Goal: Task Accomplishment & Management: Complete application form

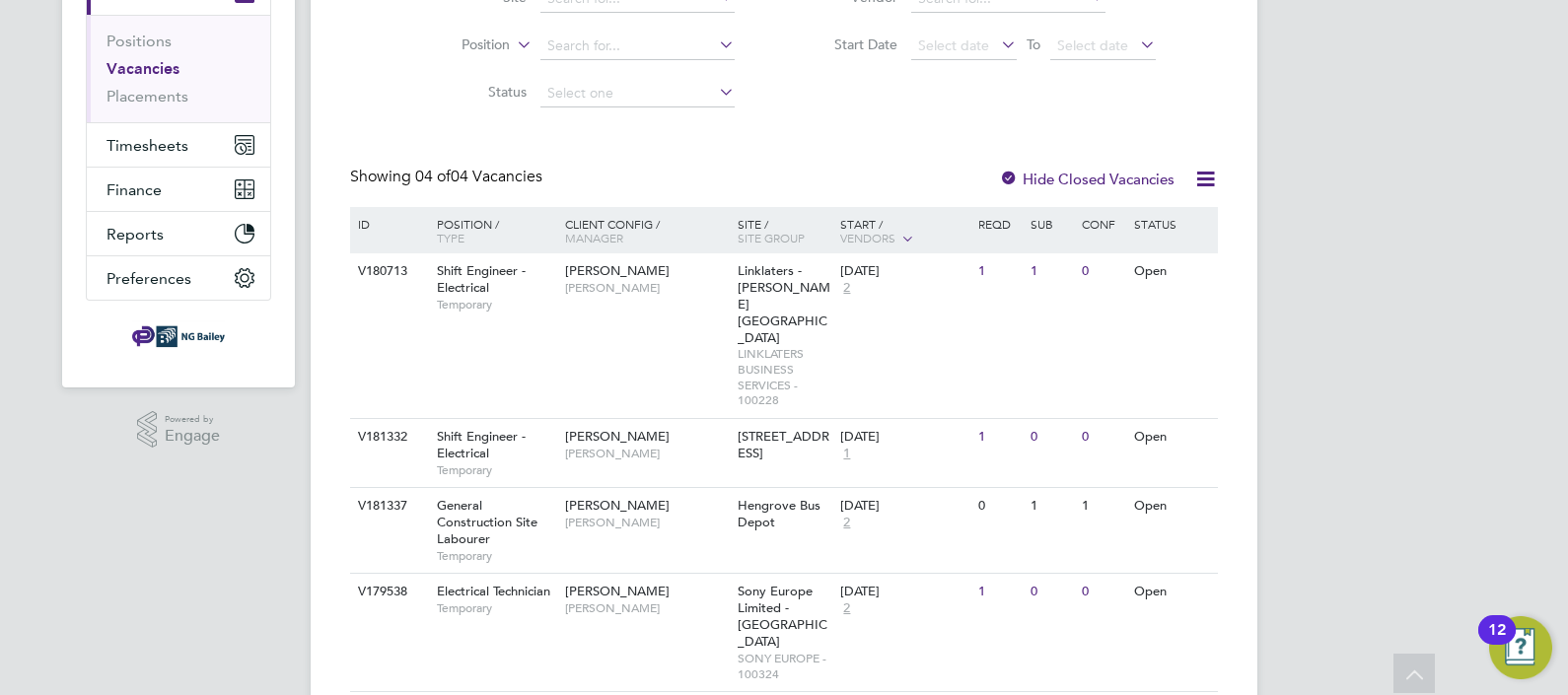
scroll to position [264, 0]
click at [508, 419] on div "Shift Engineer - Electrical Temporary" at bounding box center [491, 452] width 138 height 68
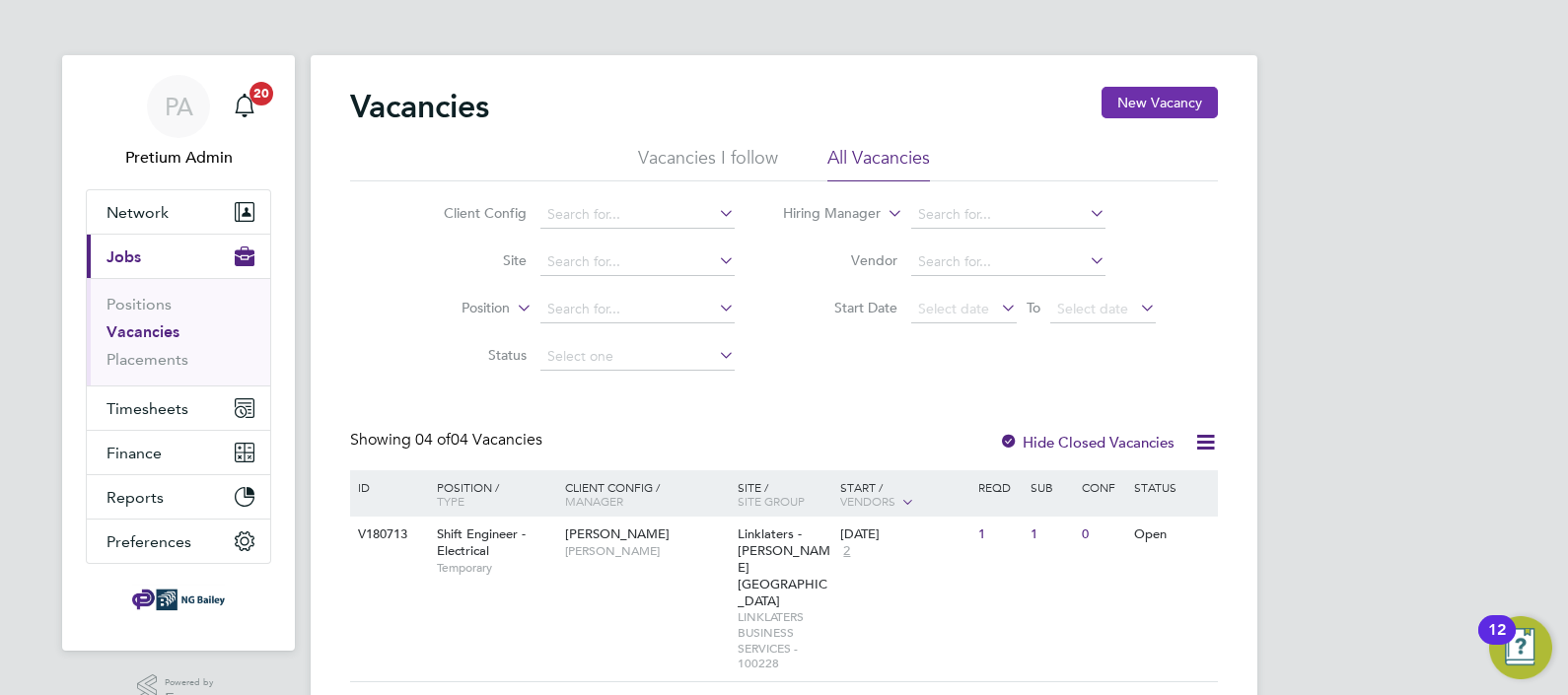
click at [1145, 102] on button "New Vacancy" at bounding box center [1159, 102] width 116 height 32
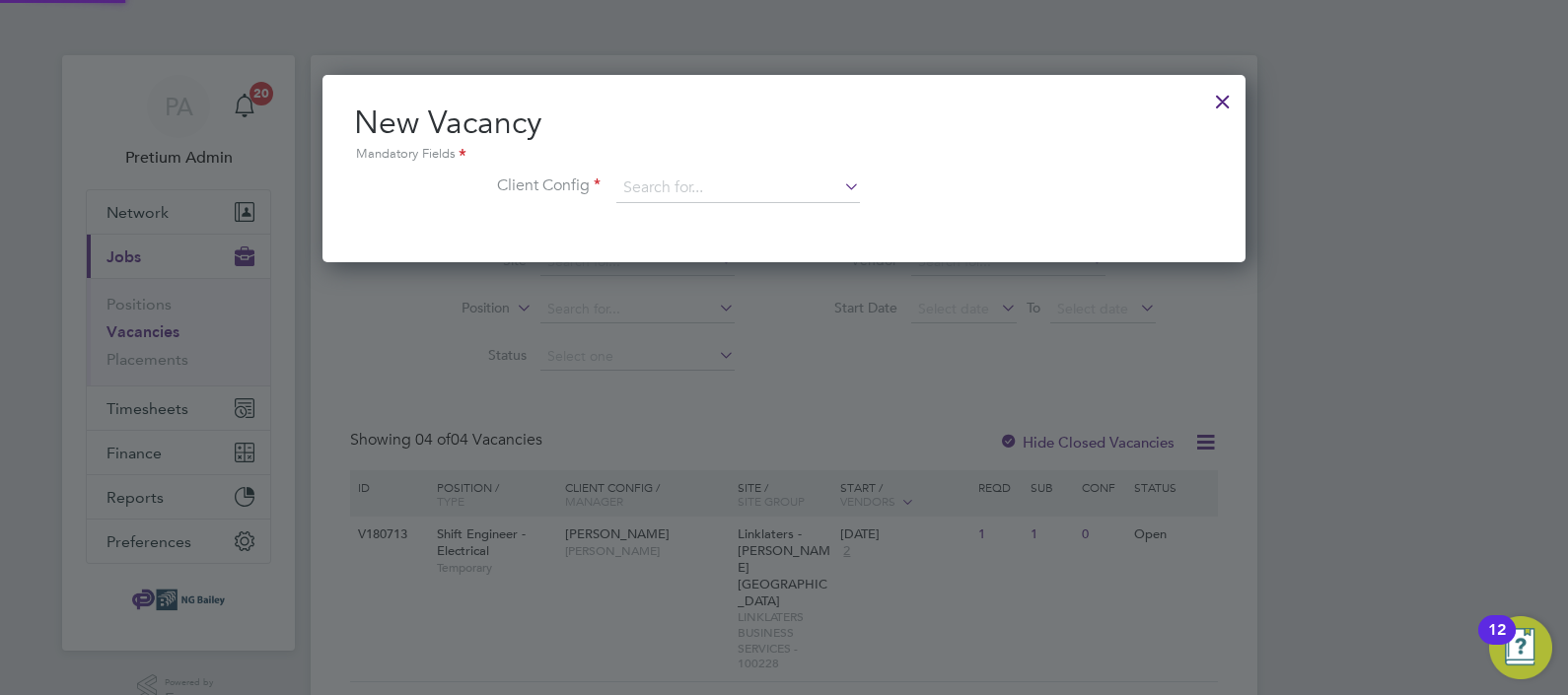
scroll to position [188, 924]
click at [701, 183] on input at bounding box center [737, 189] width 243 height 30
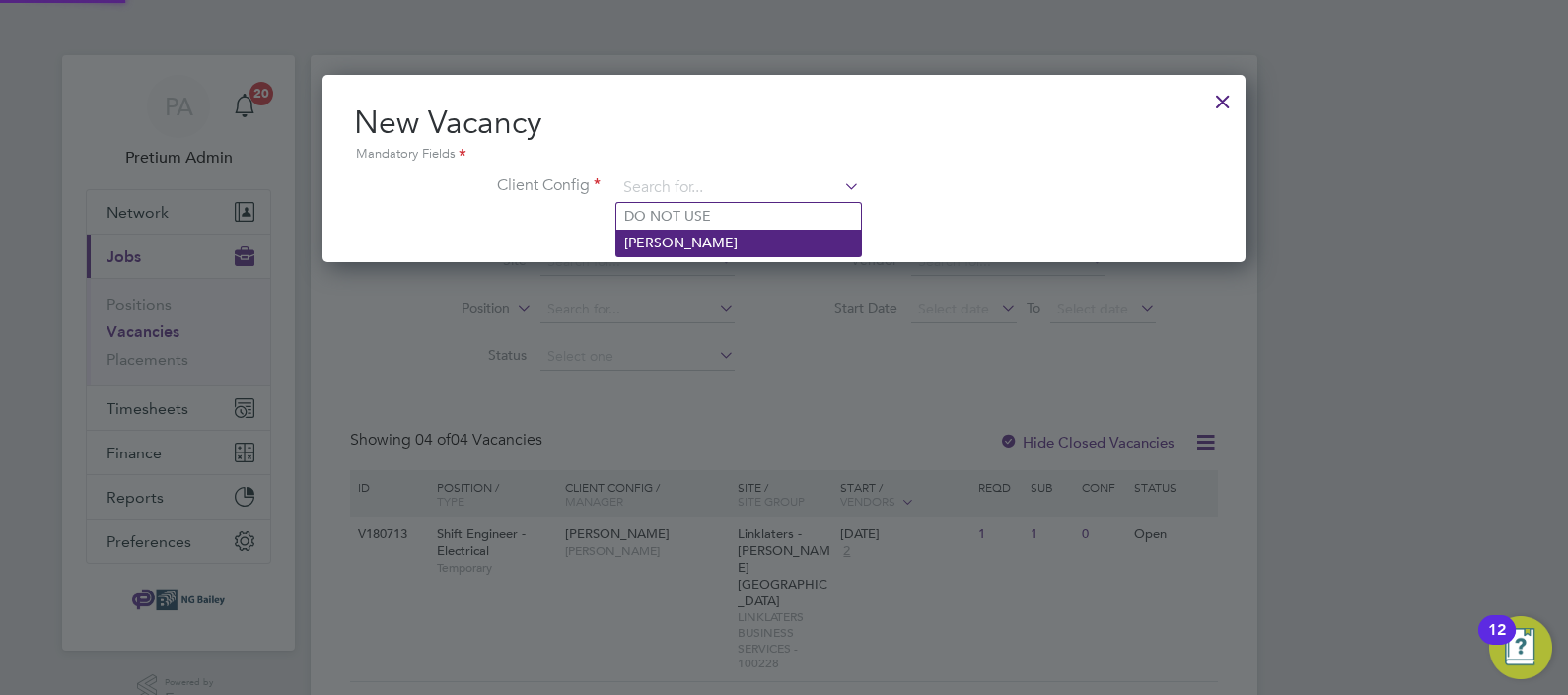
click at [711, 242] on li "NG Bailey" at bounding box center [738, 243] width 244 height 27
type input "NG Bailey"
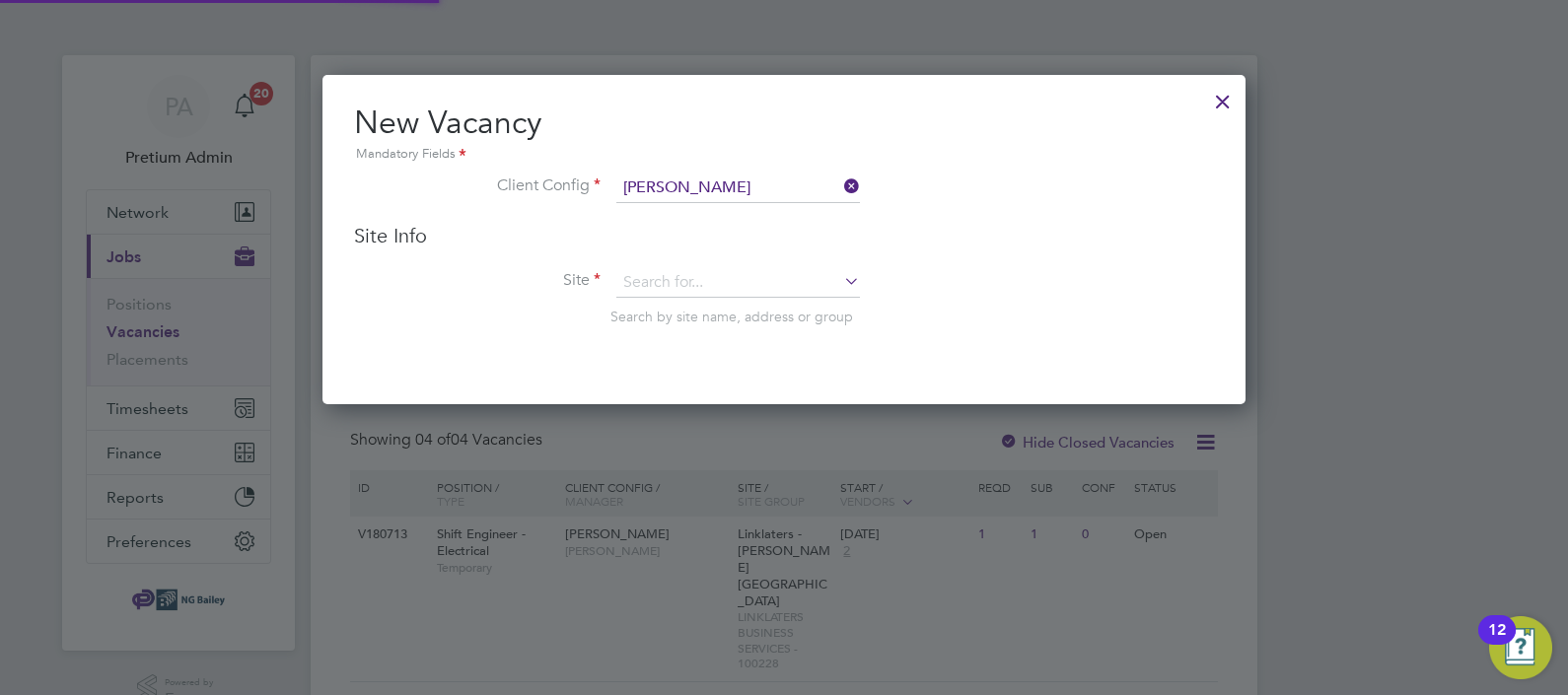
scroll to position [329, 924]
click at [687, 279] on input at bounding box center [737, 283] width 243 height 30
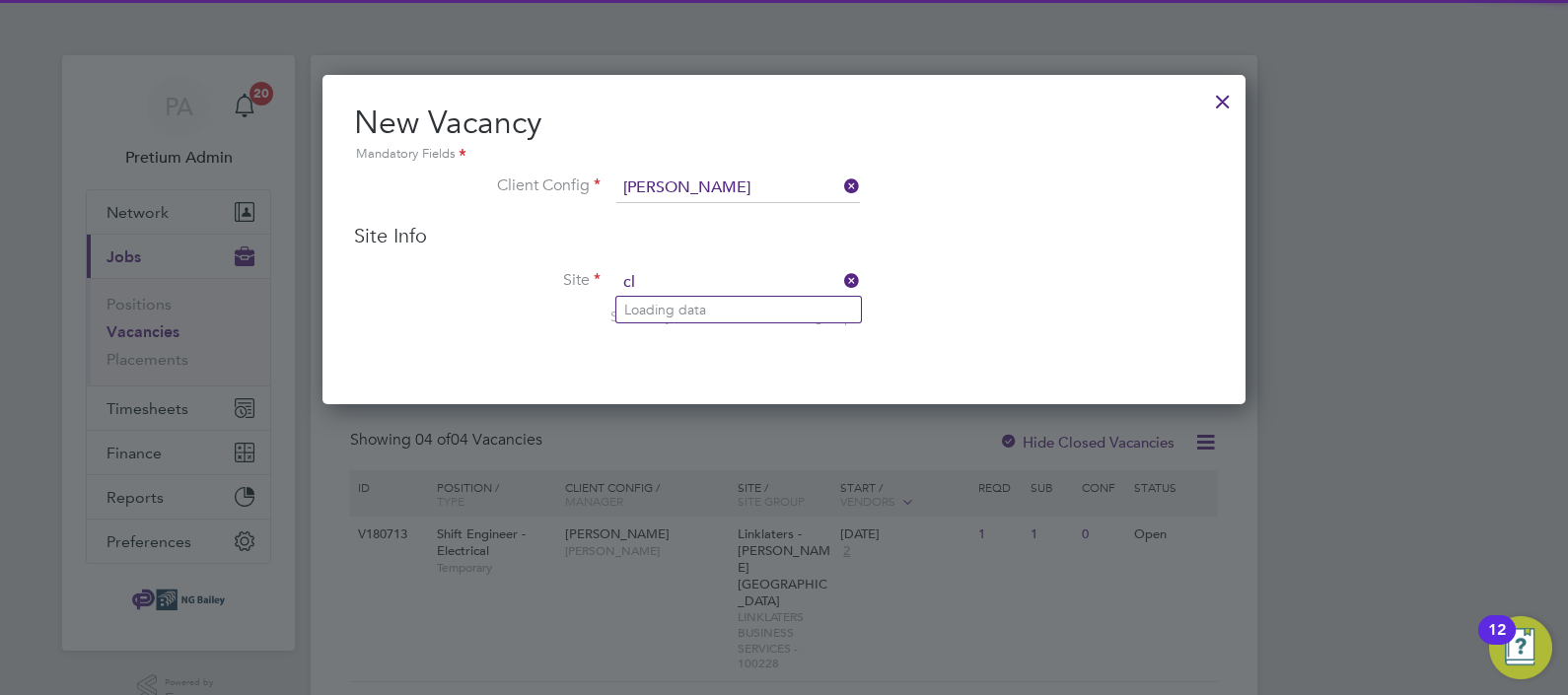
scroll to position [328, 924]
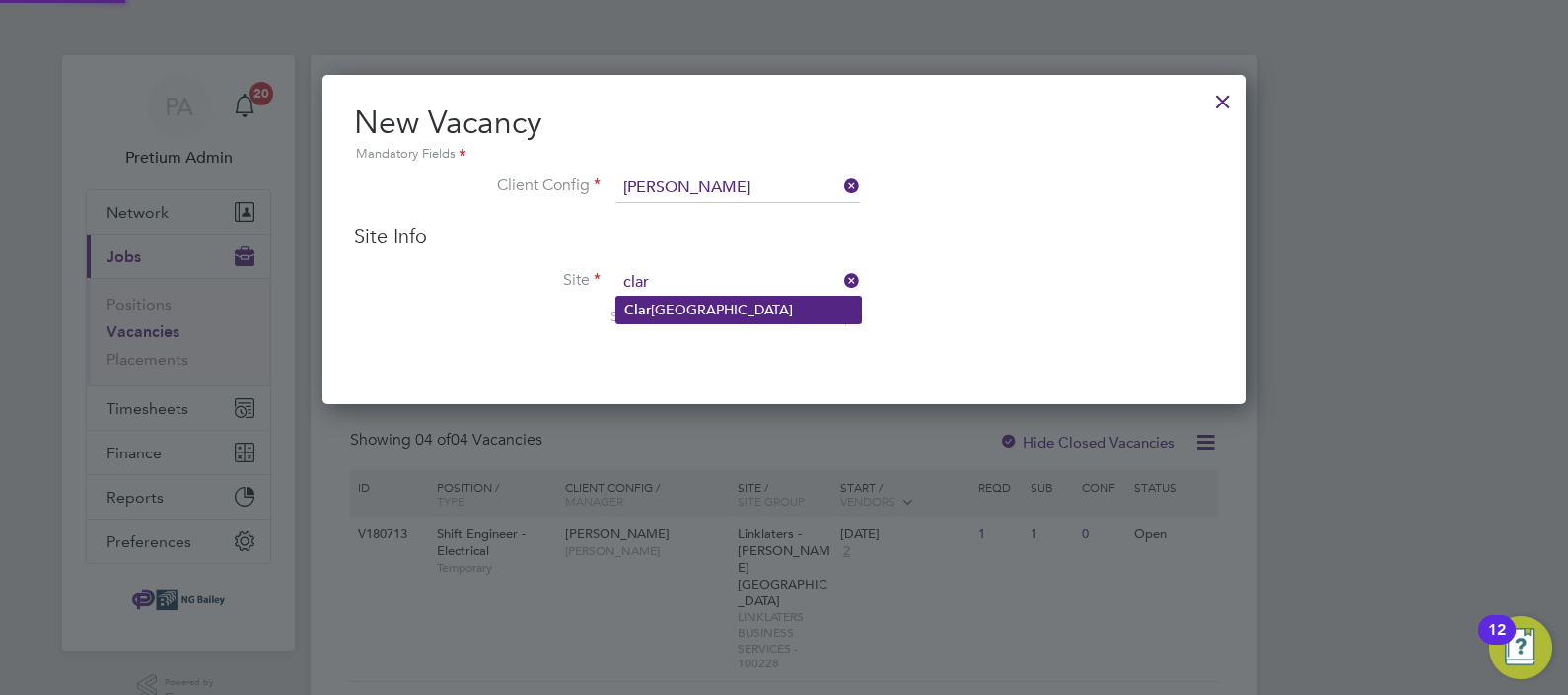
click at [713, 309] on li "Clar kes Village" at bounding box center [738, 310] width 244 height 27
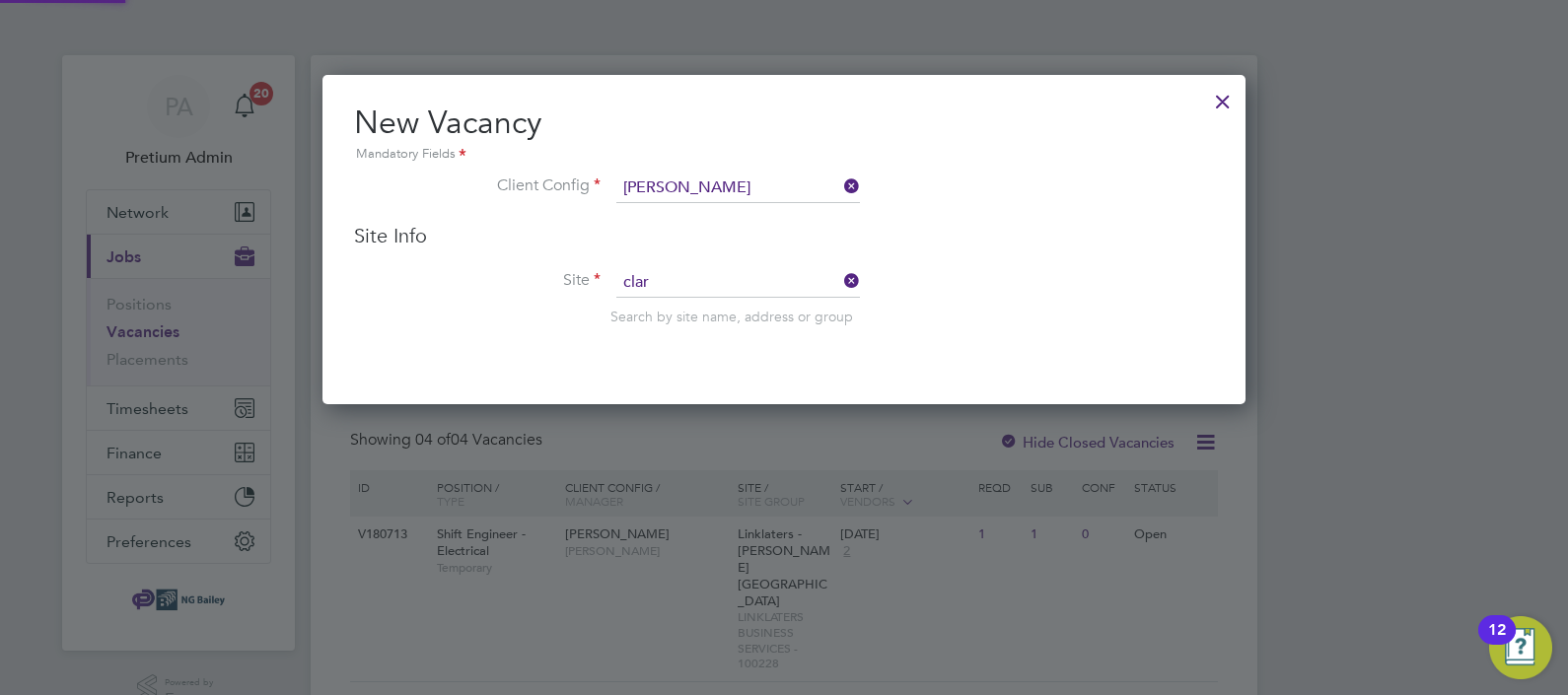
type input "Clarkes Village"
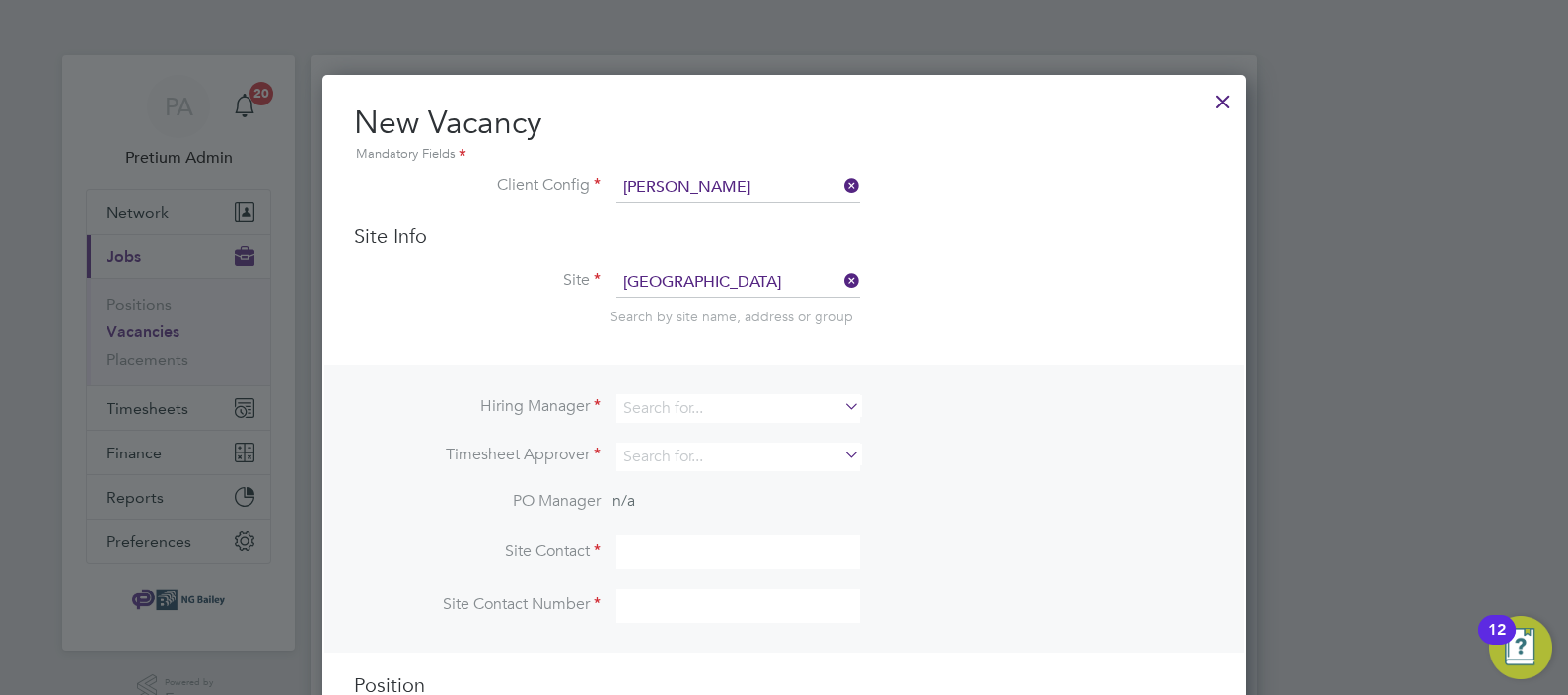
scroll to position [107, 0]
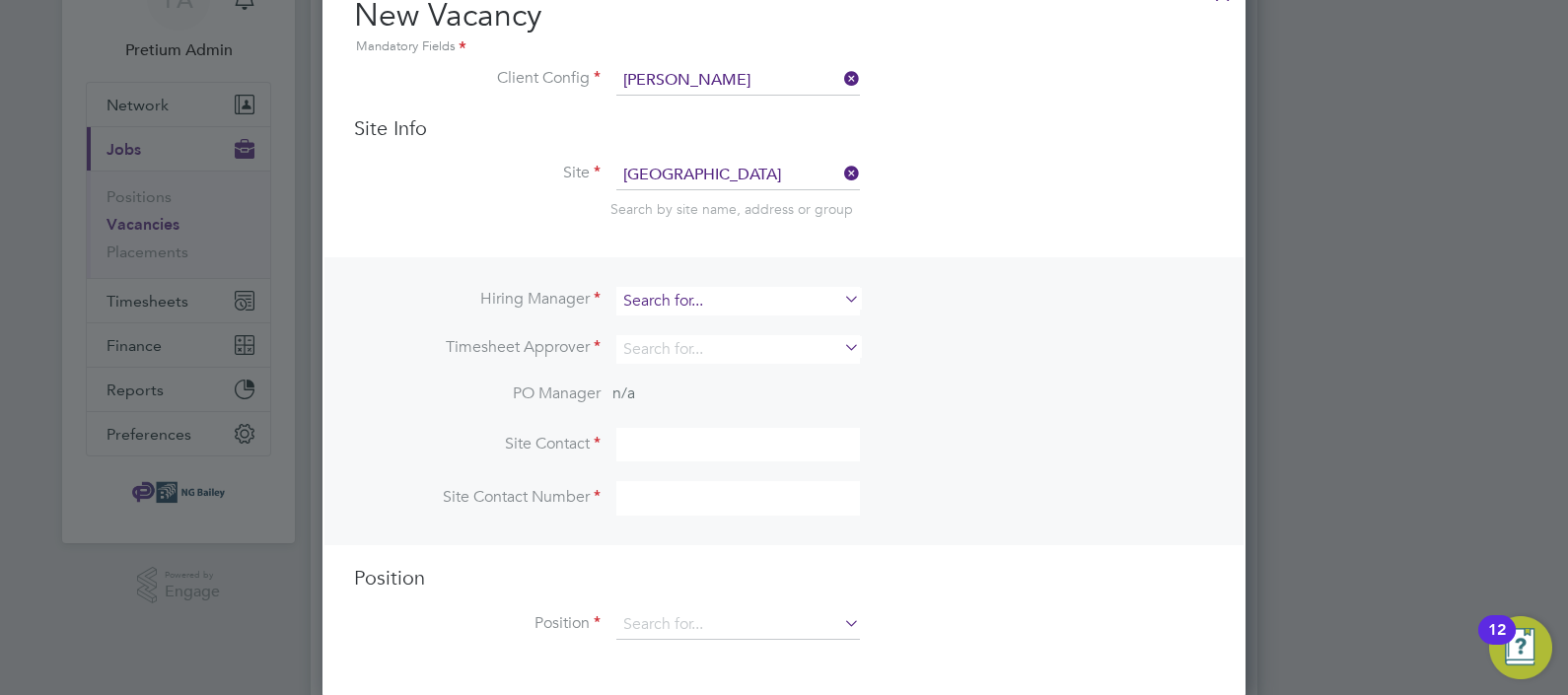
click at [680, 296] on input at bounding box center [737, 301] width 243 height 29
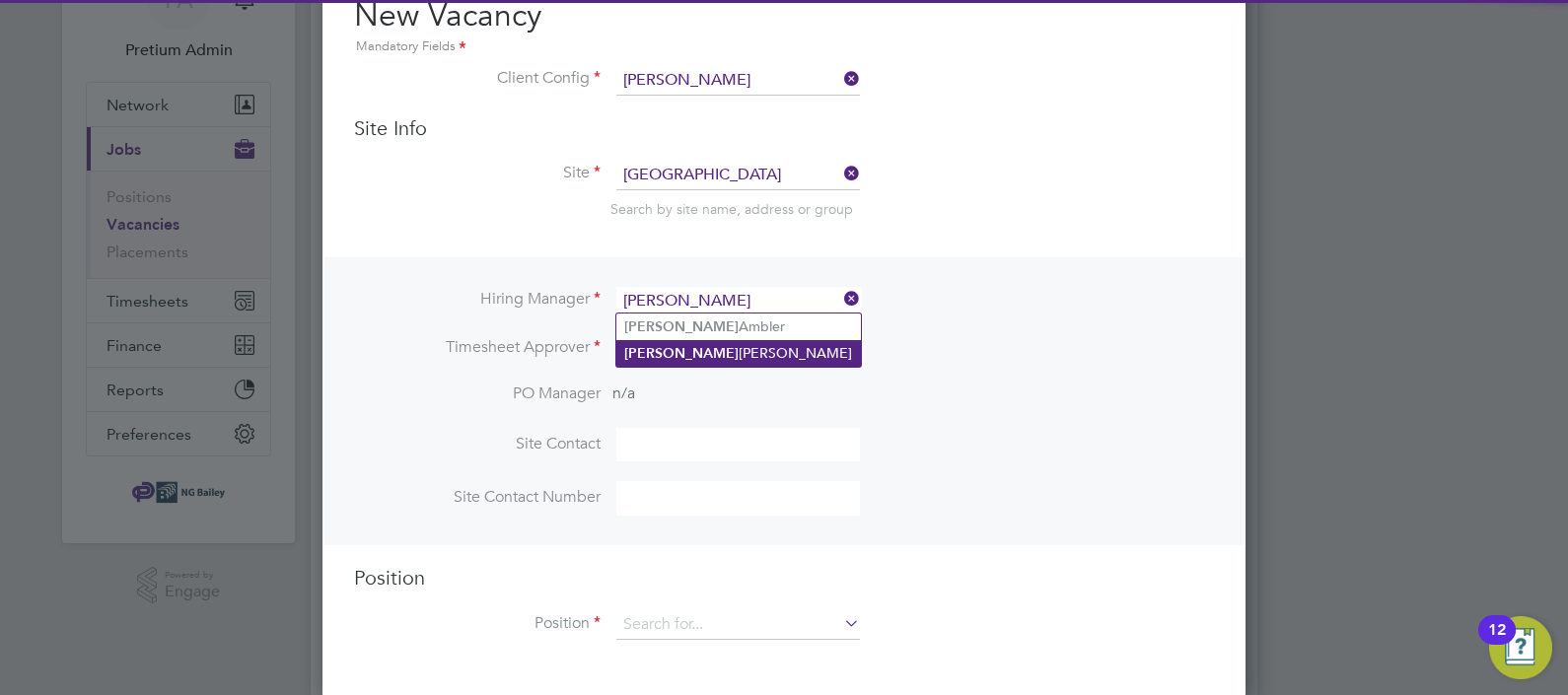
click at [705, 348] on li "Ryan McDermott" at bounding box center [738, 353] width 244 height 27
type input "Ryan McDermott"
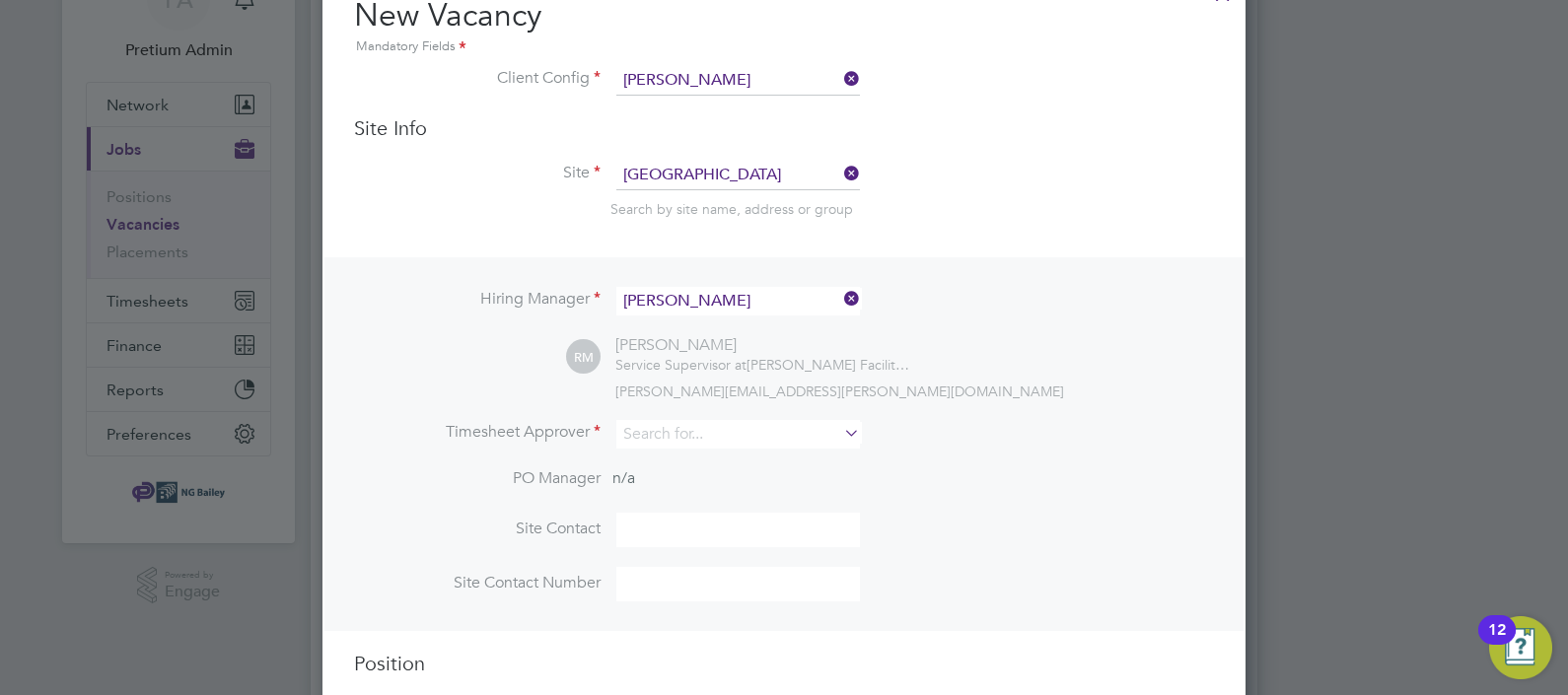
scroll to position [10, 10]
click at [671, 439] on input at bounding box center [737, 434] width 243 height 29
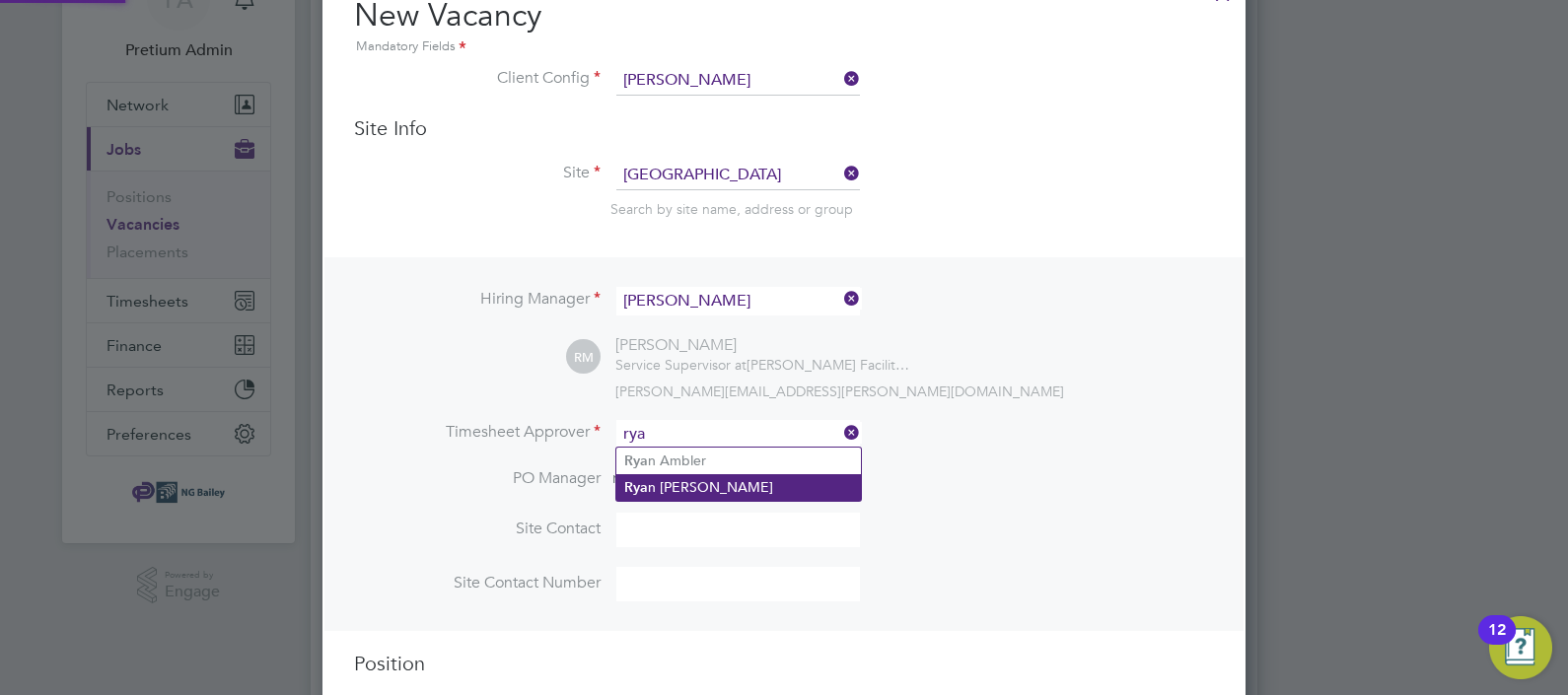
click at [703, 486] on li "Rya n McDermott" at bounding box center [738, 487] width 244 height 27
type input "Ryan McDermott"
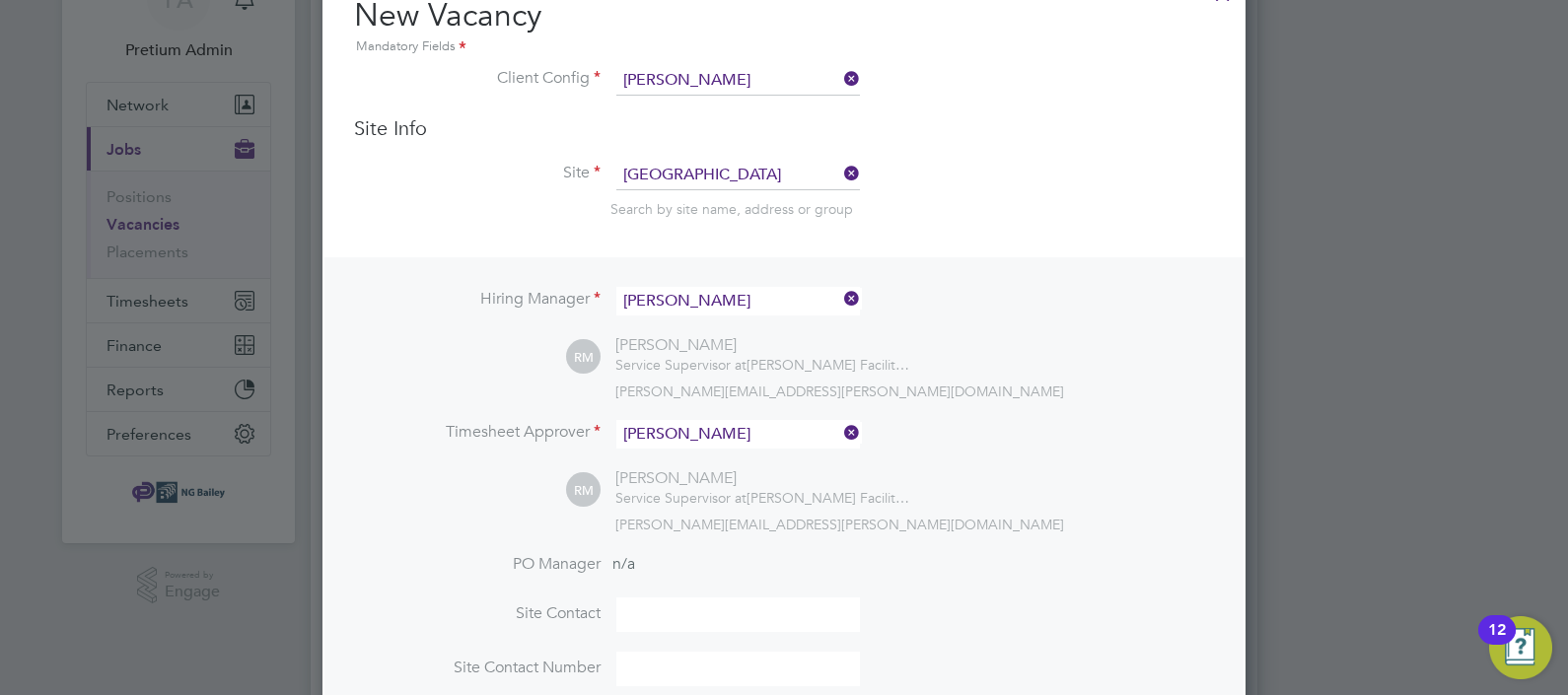
scroll to position [281, 0]
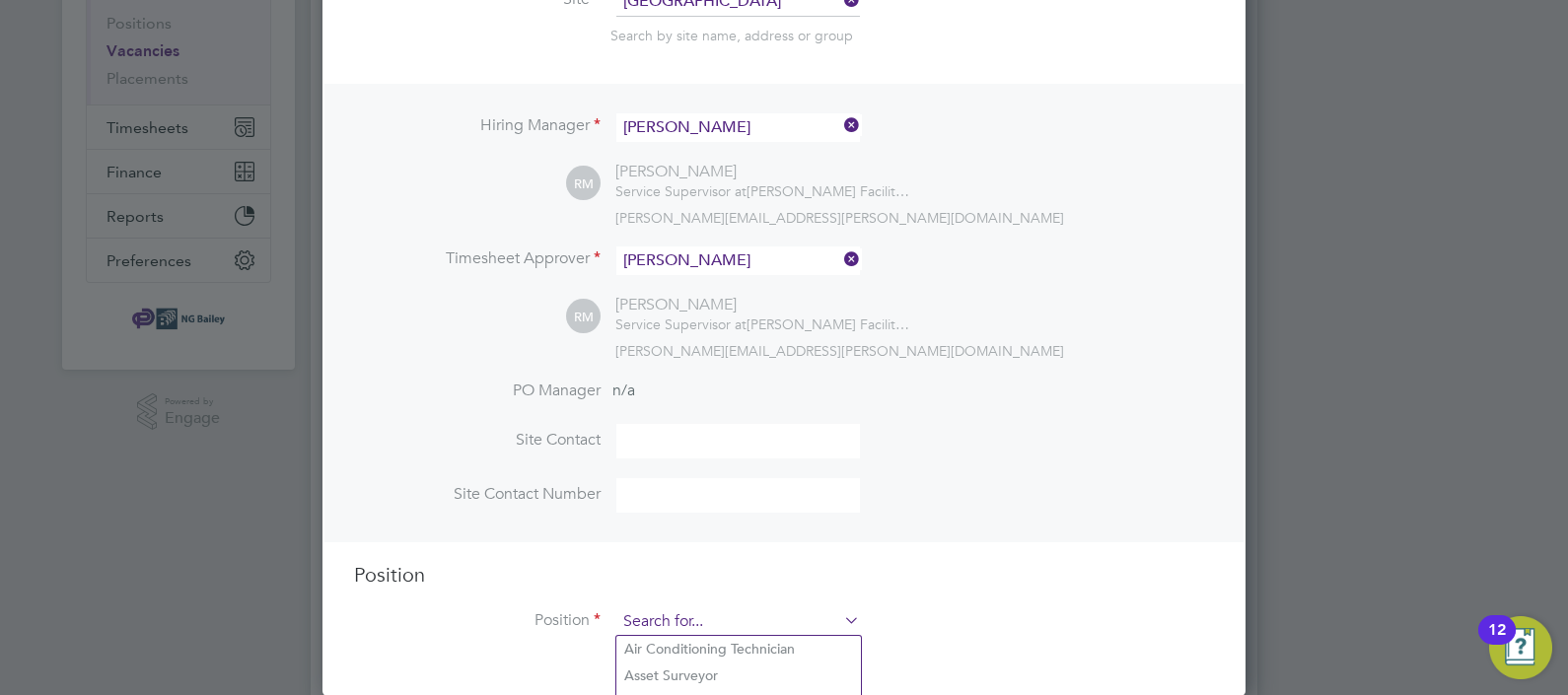
click at [665, 611] on input at bounding box center [737, 622] width 243 height 30
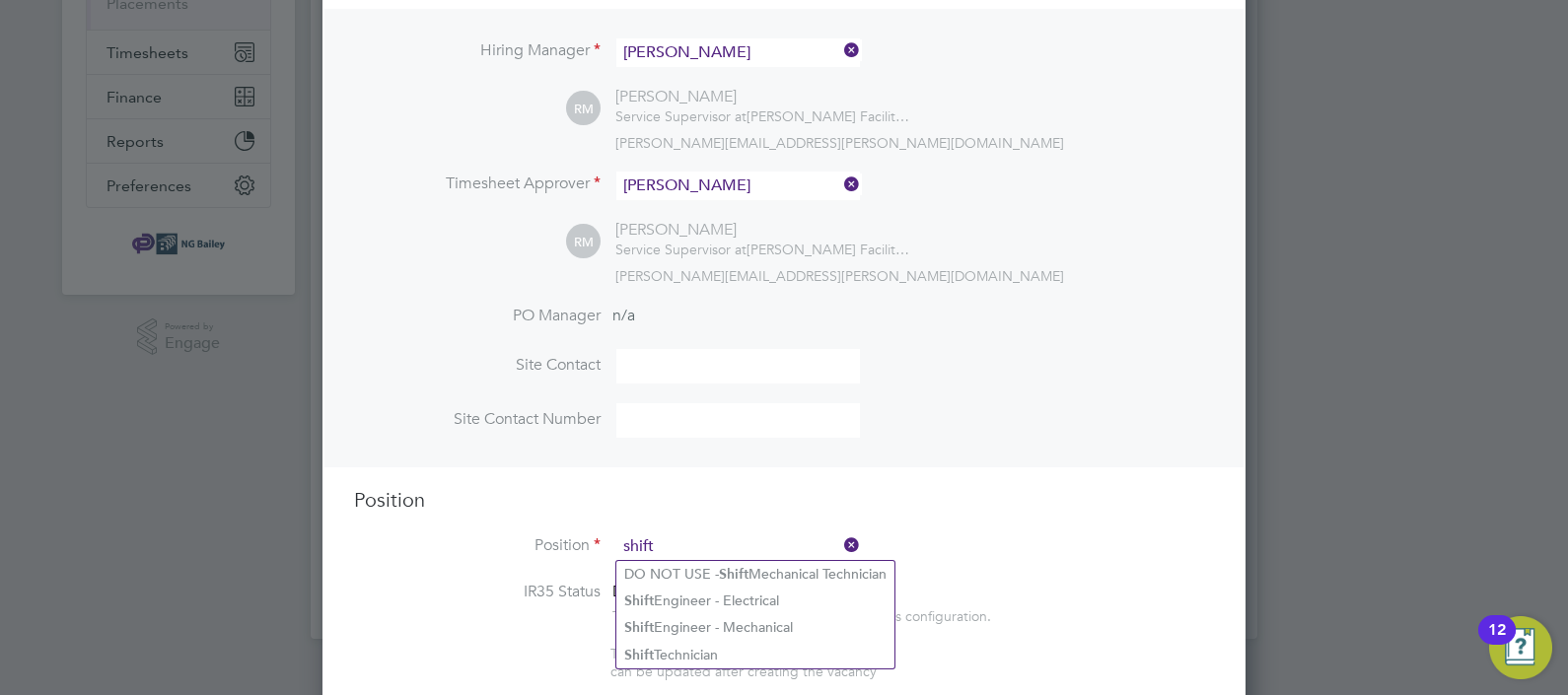
scroll to position [355, 0]
click at [764, 602] on li "Shift Engineer - Electrical" at bounding box center [755, 602] width 278 height 27
type input "Shift Engineer - Electrical"
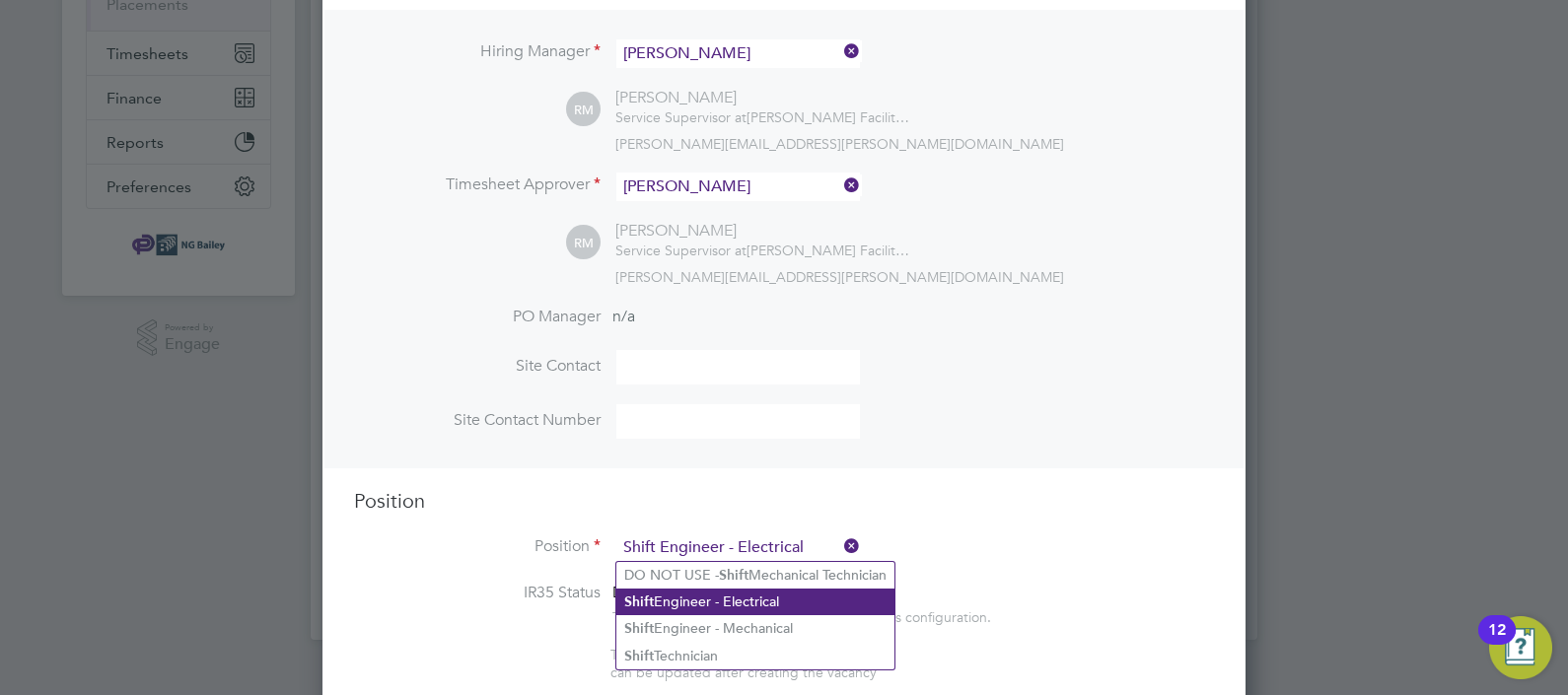
type textarea "**PURPOSE OF ROLE:** To provide an exceptional high standard of building servic…"
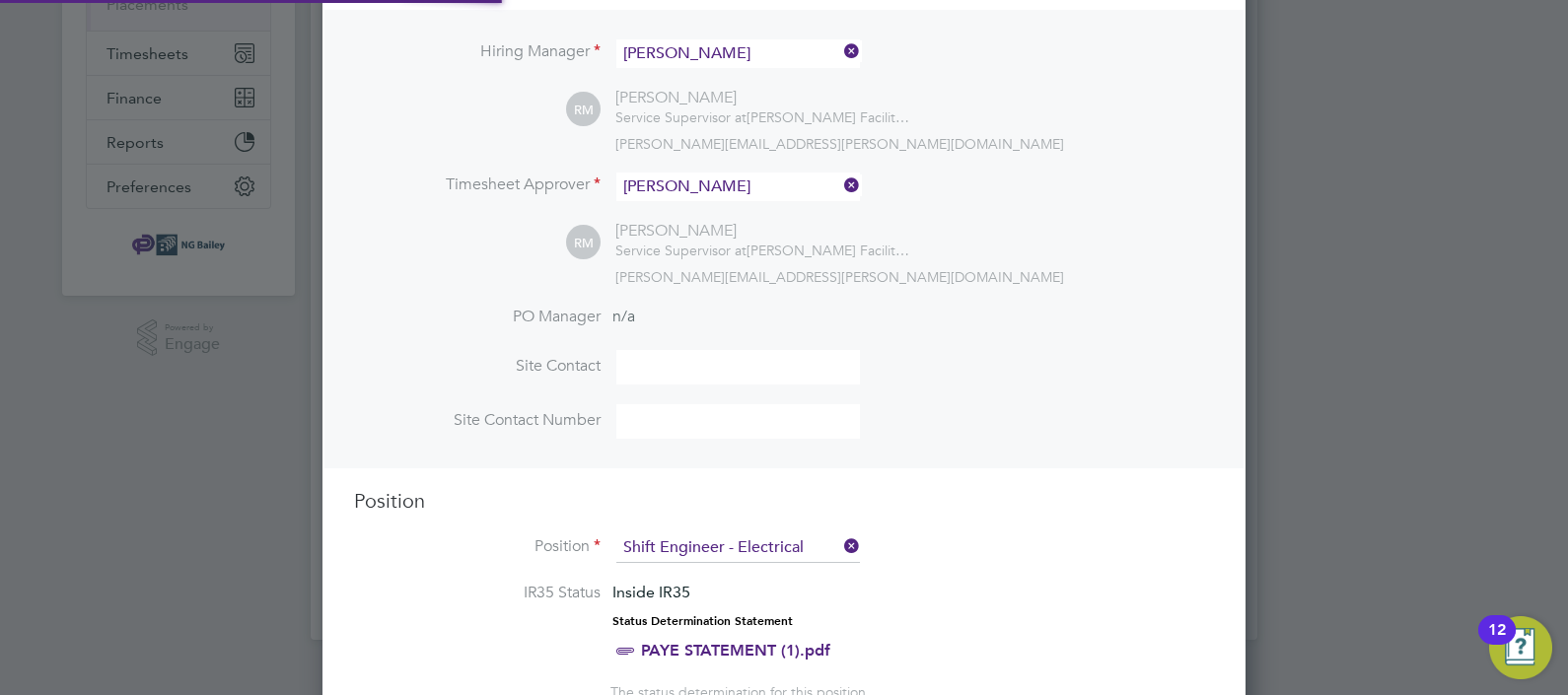
scroll to position [549, 0]
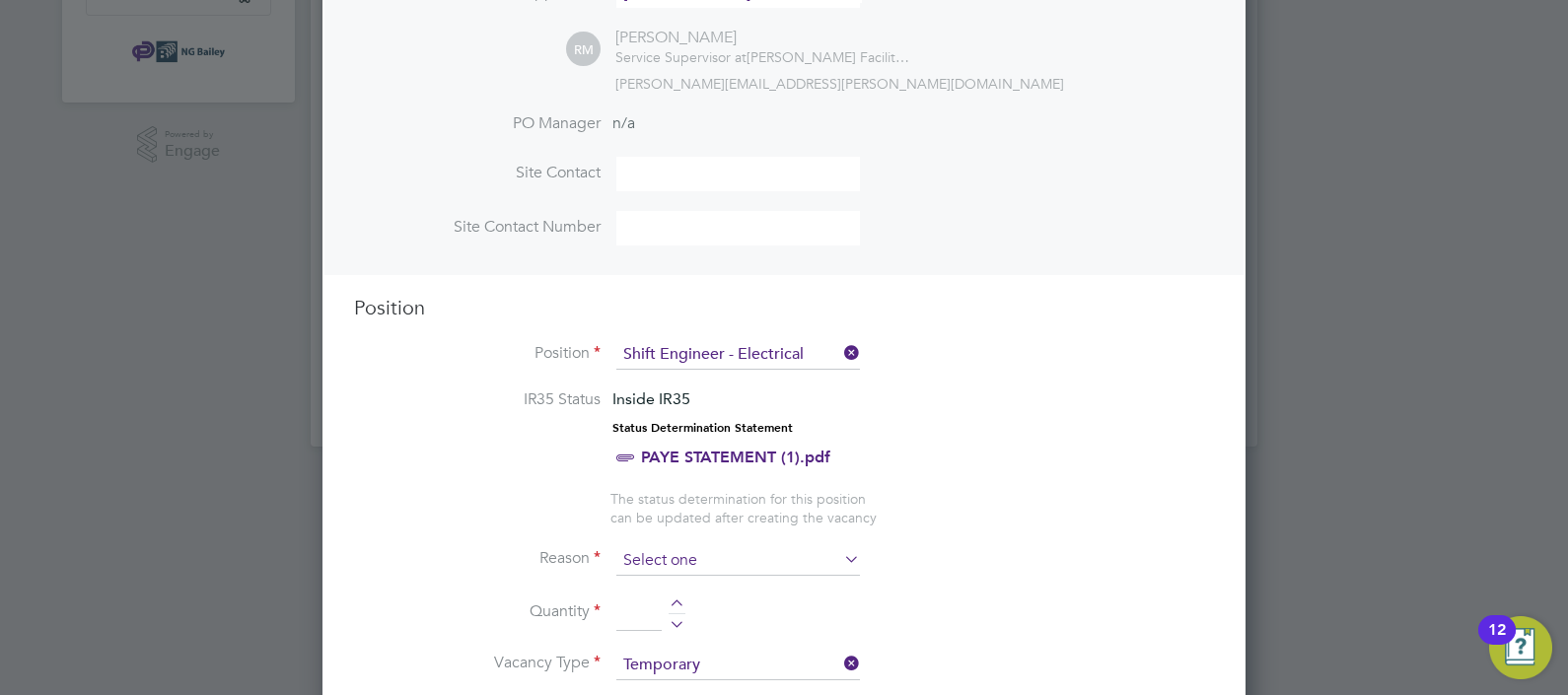
click at [695, 561] on input at bounding box center [737, 562] width 243 height 30
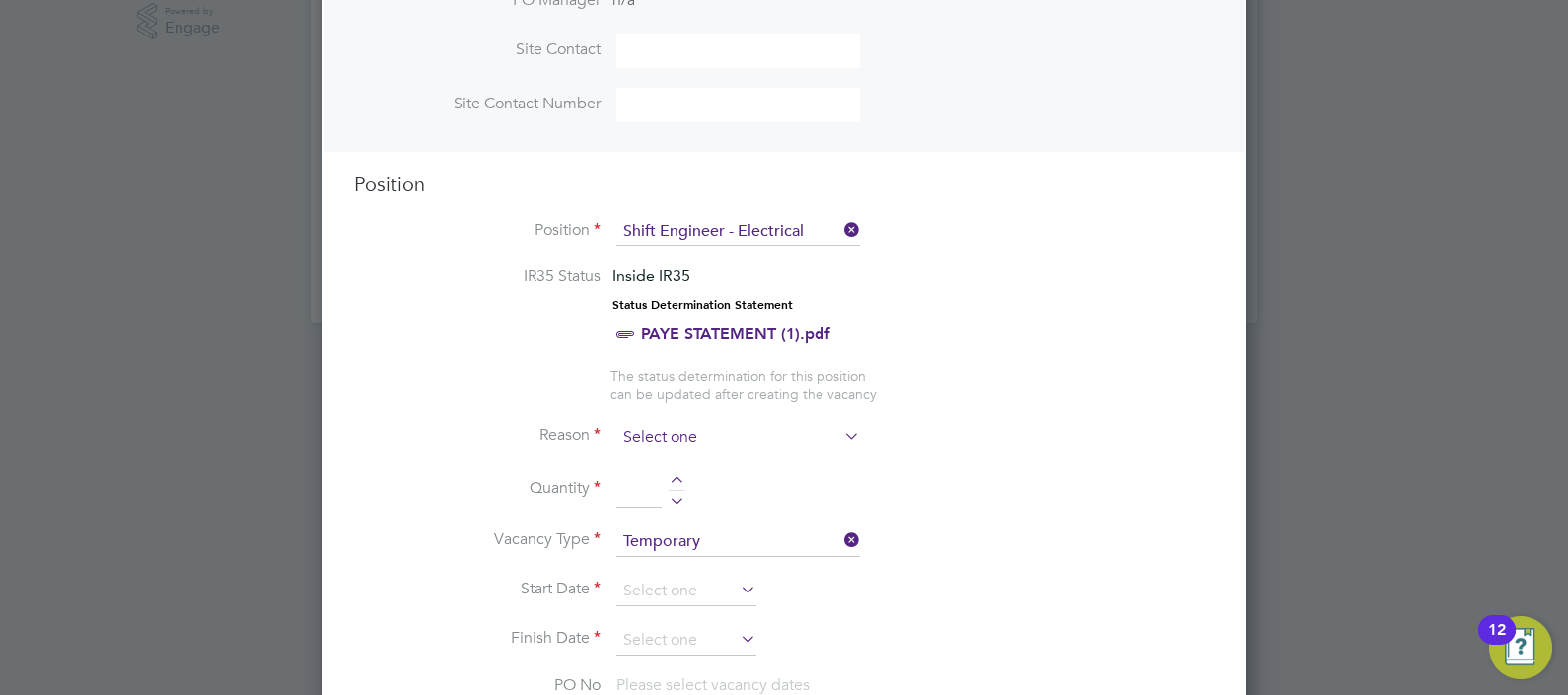
click at [666, 440] on input at bounding box center [737, 438] width 243 height 30
click at [710, 437] on input at bounding box center [737, 438] width 243 height 30
click at [840, 434] on icon at bounding box center [840, 436] width 0 height 28
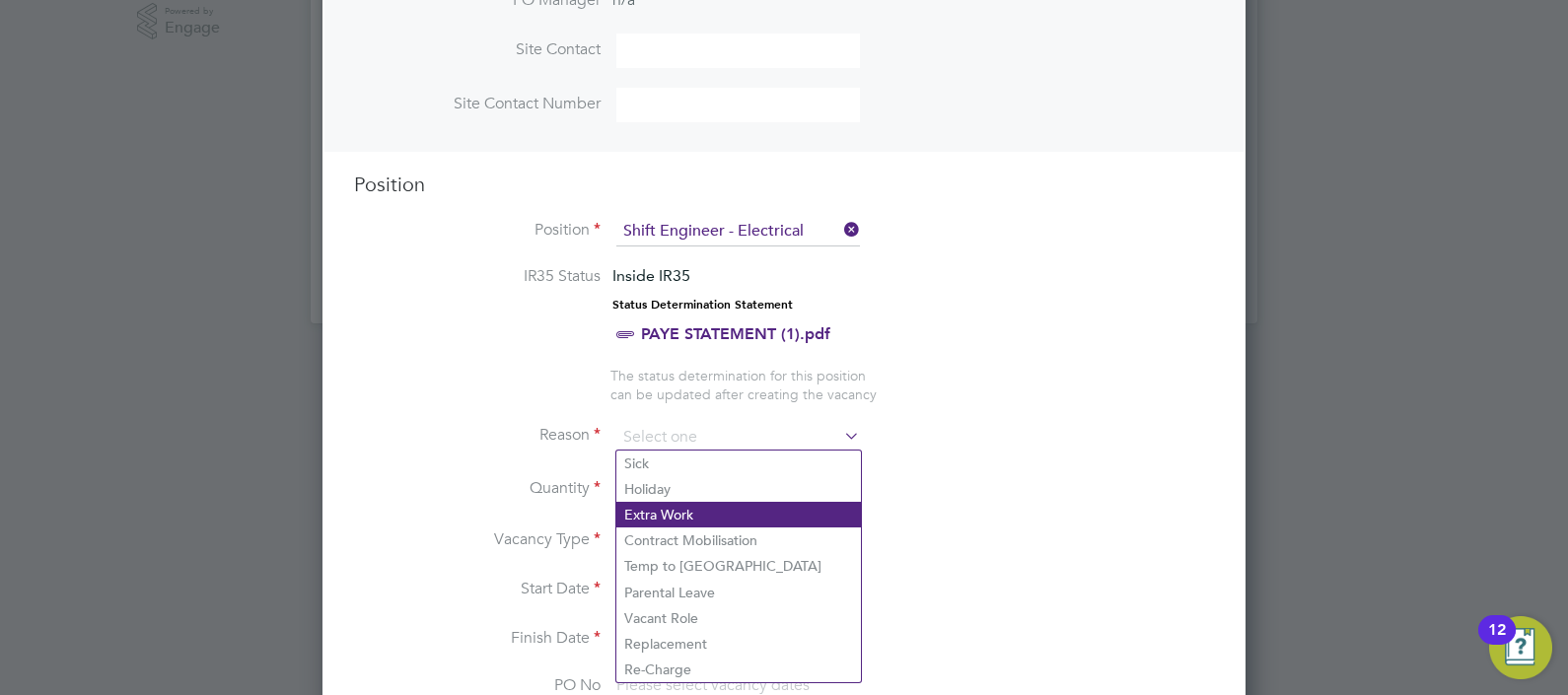
click at [661, 518] on li "Extra Work" at bounding box center [738, 515] width 244 height 26
type input "Extra Work"
click at [647, 513] on li "Extra Work" at bounding box center [738, 515] width 244 height 26
click at [533, 430] on label "Reason" at bounding box center [477, 435] width 246 height 21
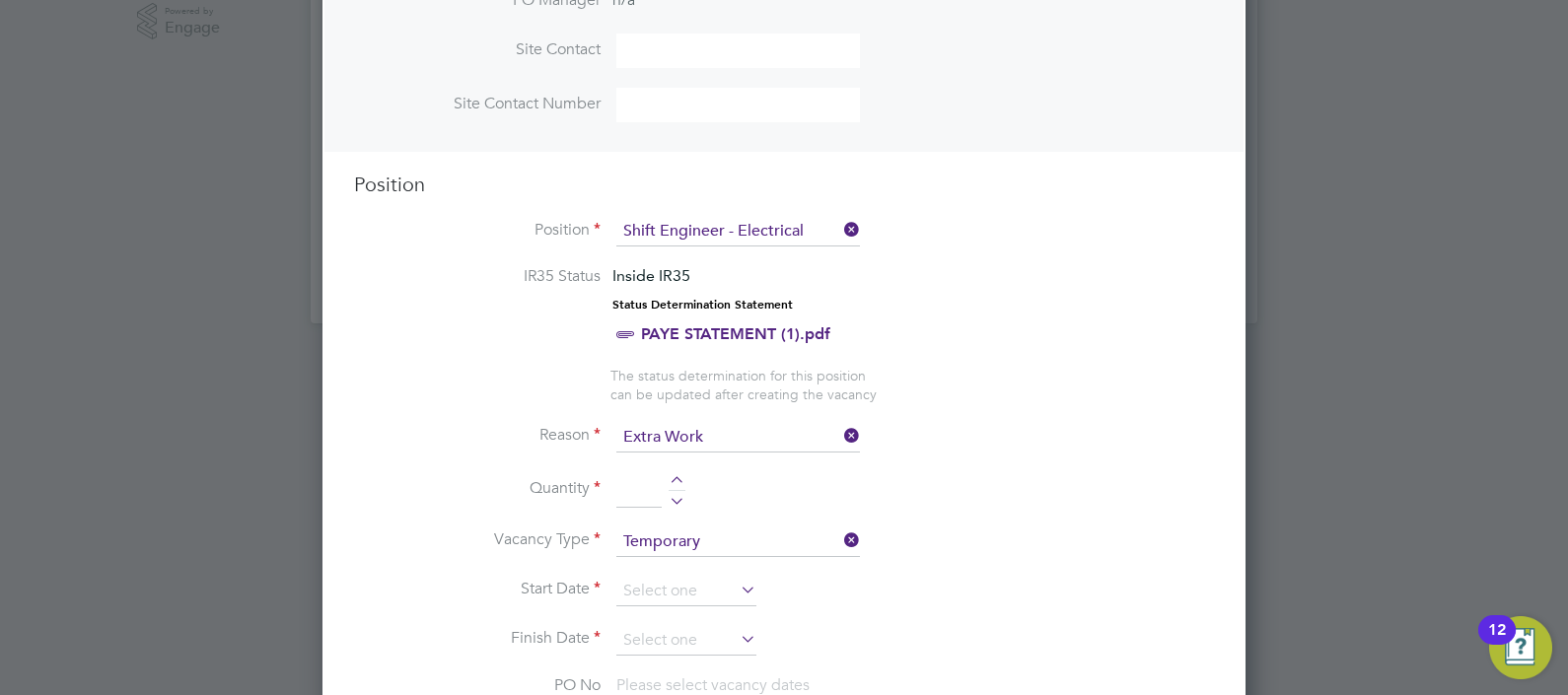
click at [626, 500] on input at bounding box center [639, 490] width 46 height 36
type input "1"
click at [1073, 493] on li "Quantity 1" at bounding box center [783, 500] width 860 height 56
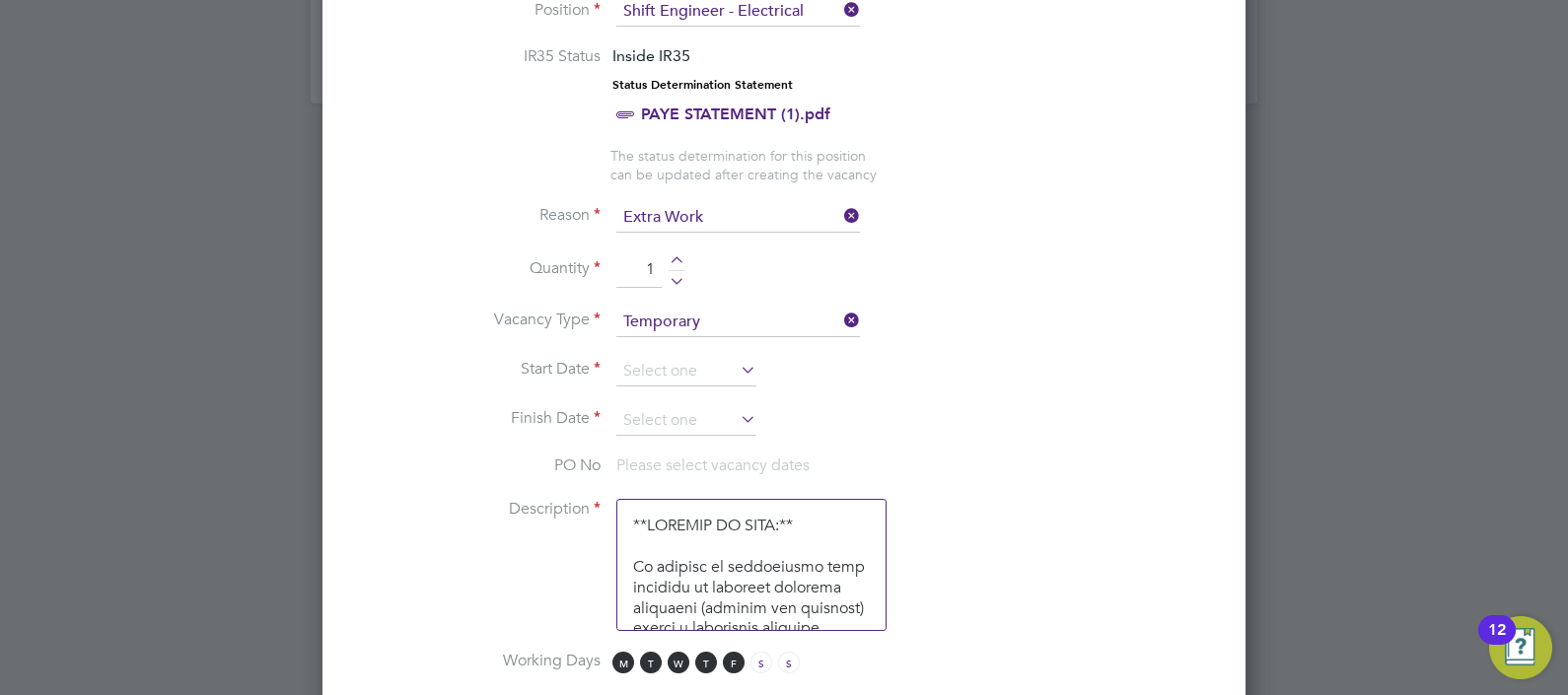
scroll to position [934, 0]
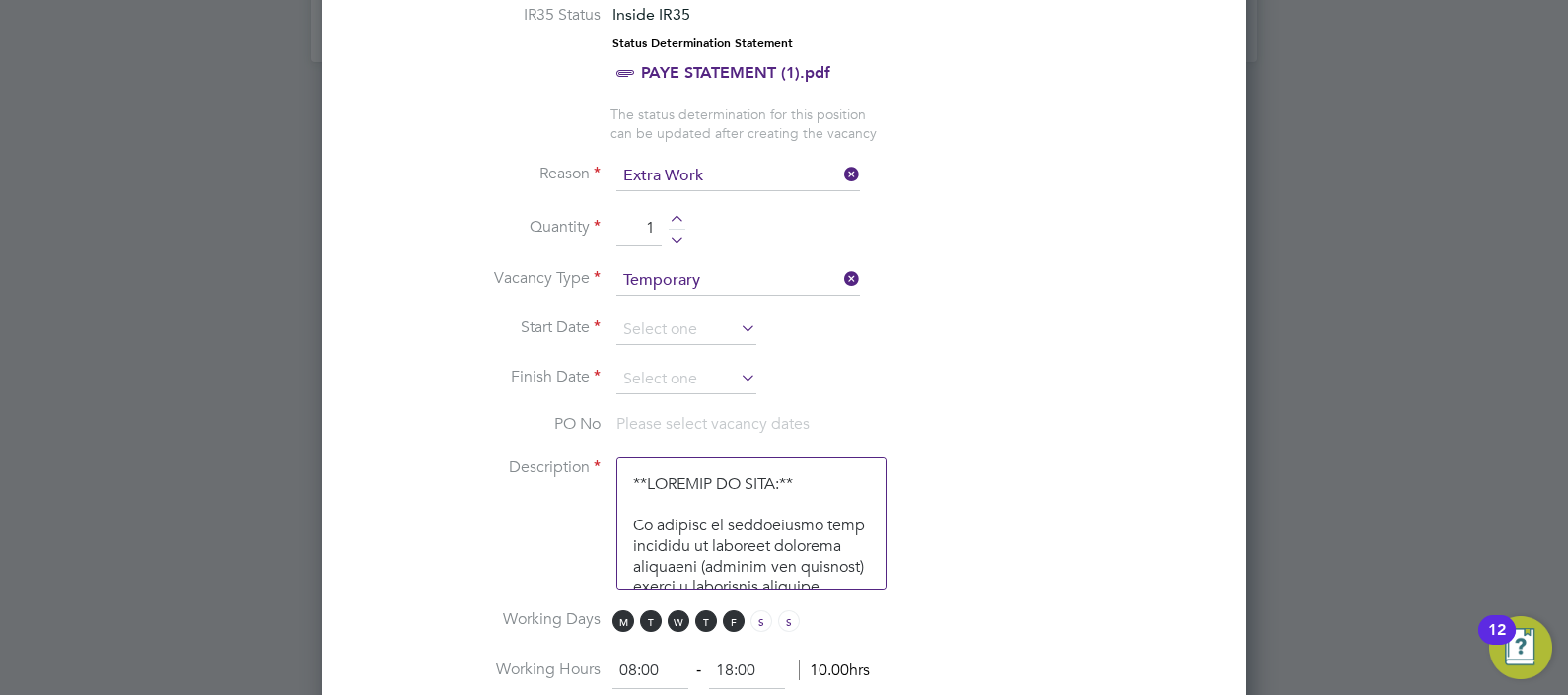
click at [631, 473] on textarea at bounding box center [751, 523] width 270 height 132
paste textarea "Gold Card Installation Electrician to install tray work and trunking containmen…"
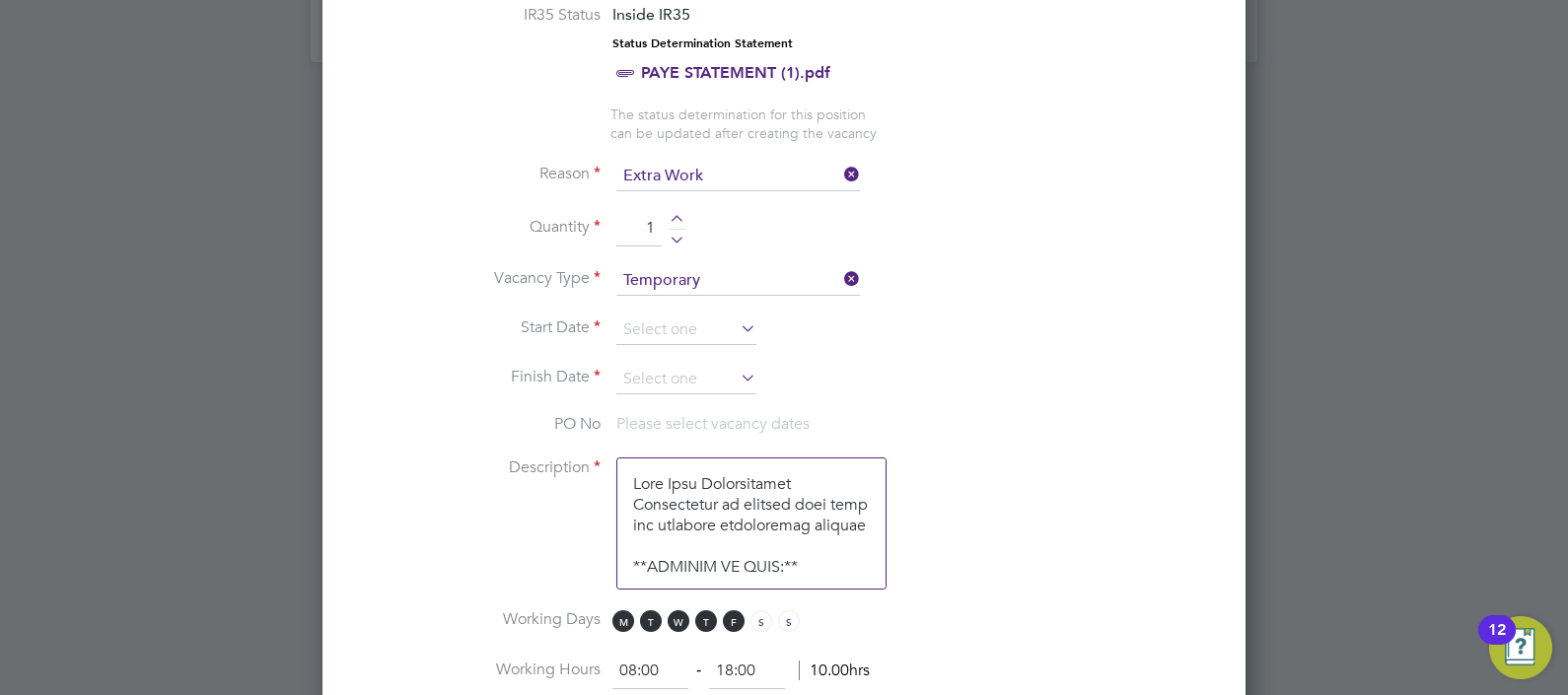
type textarea "Gold Card Installation Electrician to install tray work and trunking containmen…"
click at [699, 325] on input at bounding box center [686, 331] width 140 height 30
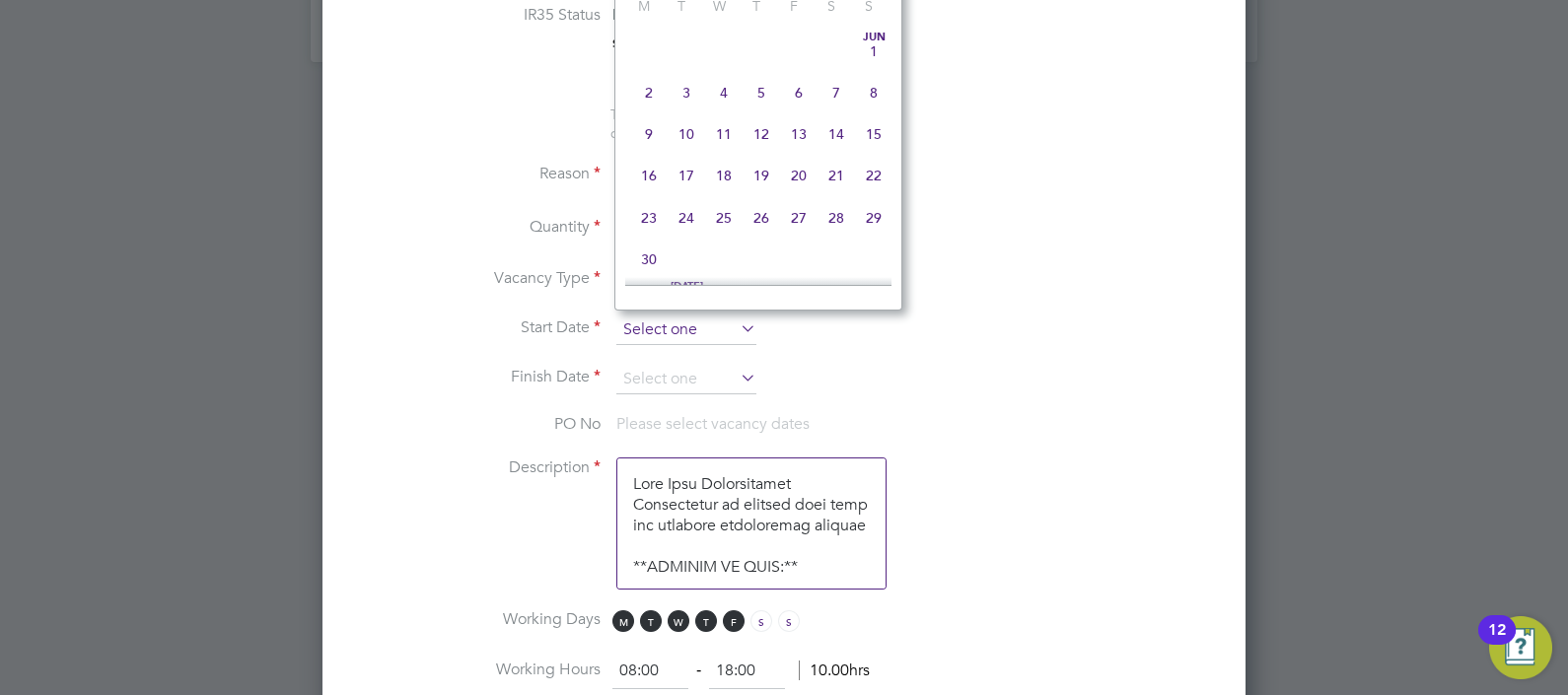
scroll to position [735, 0]
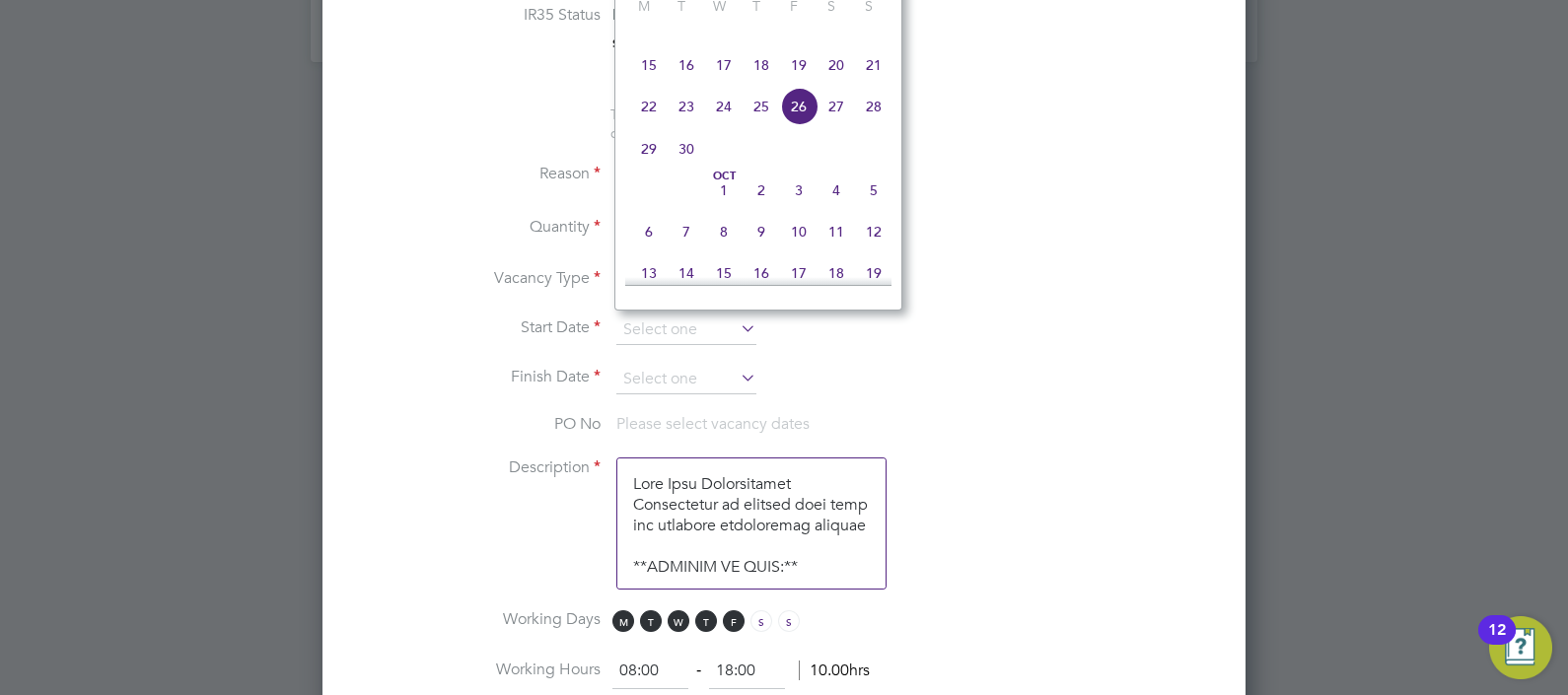
click at [652, 168] on span "29" at bounding box center [649, 149] width 38 height 38
type input "29 Sep 2025"
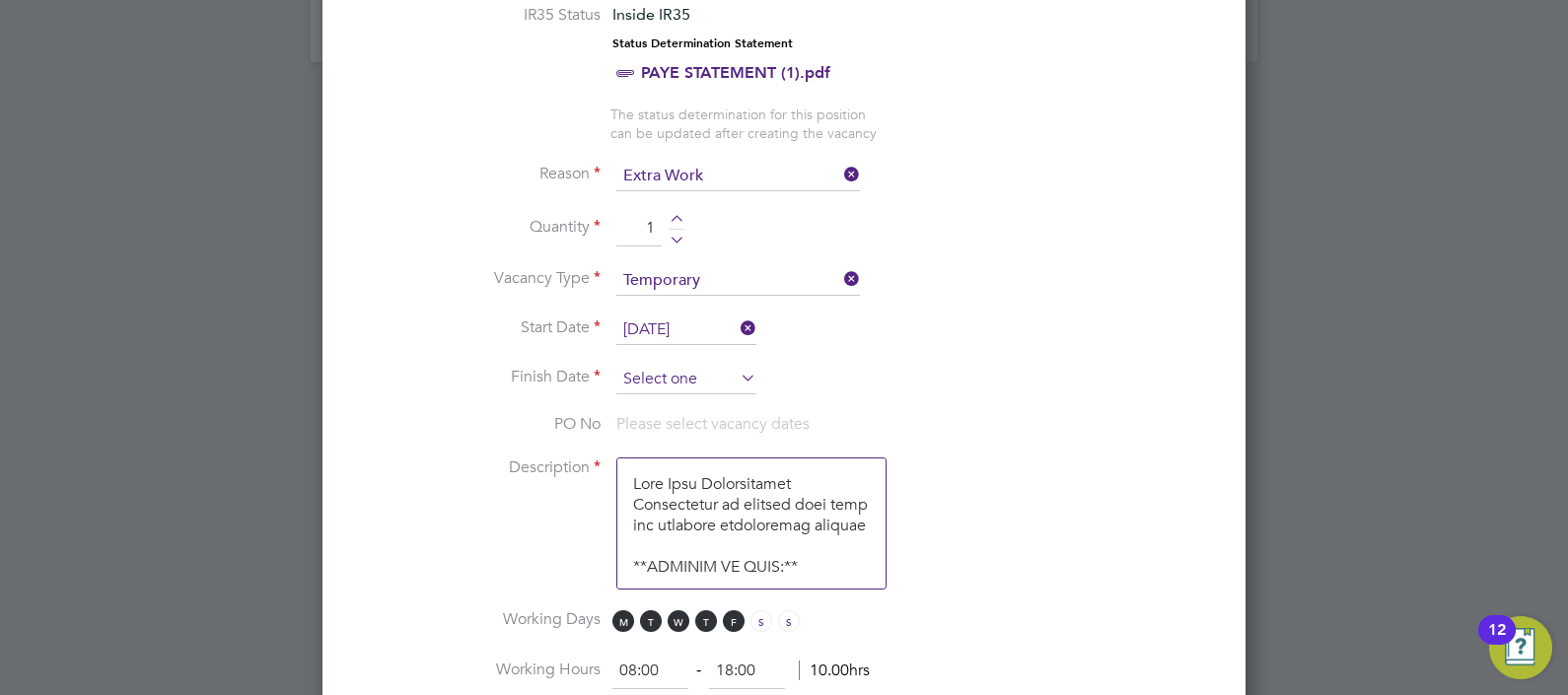
click at [671, 374] on input at bounding box center [686, 380] width 140 height 30
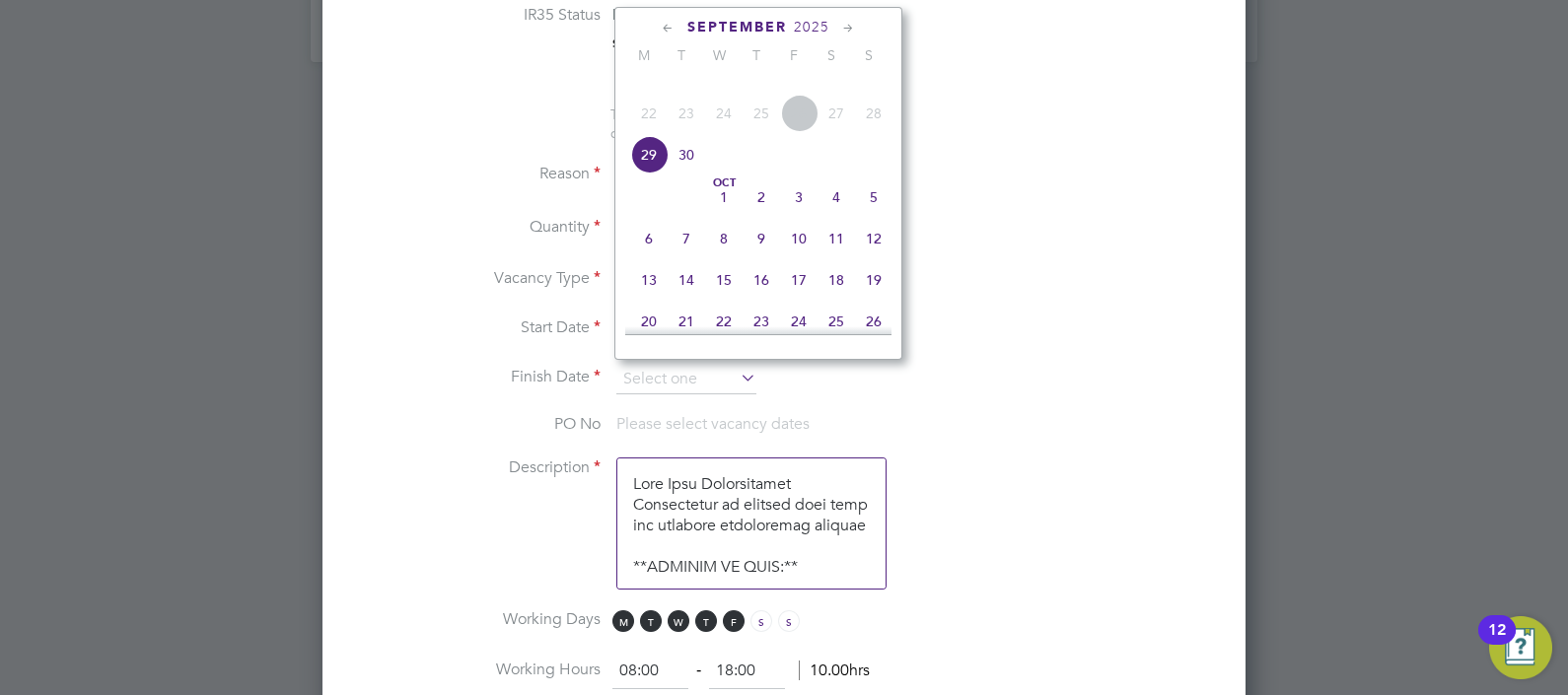
click at [796, 214] on span "3" at bounding box center [799, 198] width 38 height 38
type input "03 Oct 2025"
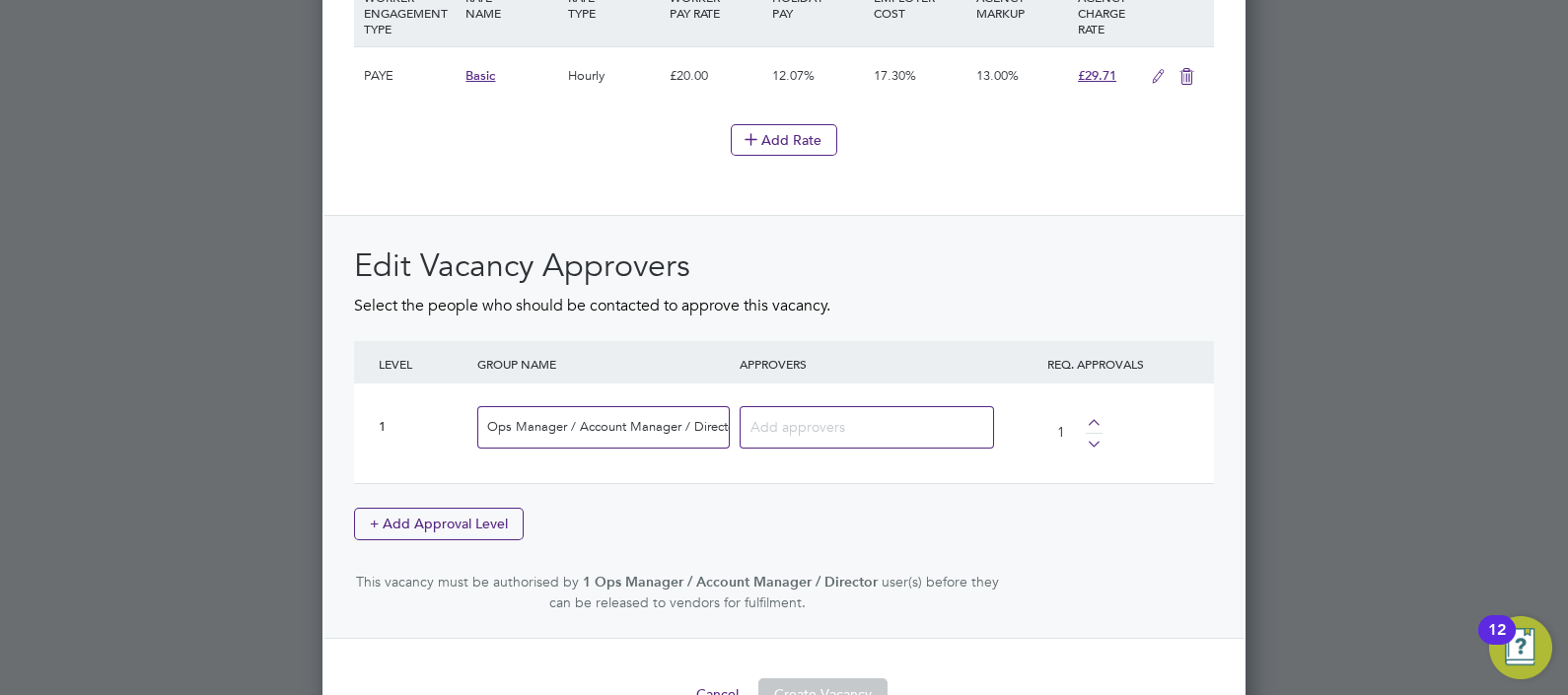
scroll to position [2439, 0]
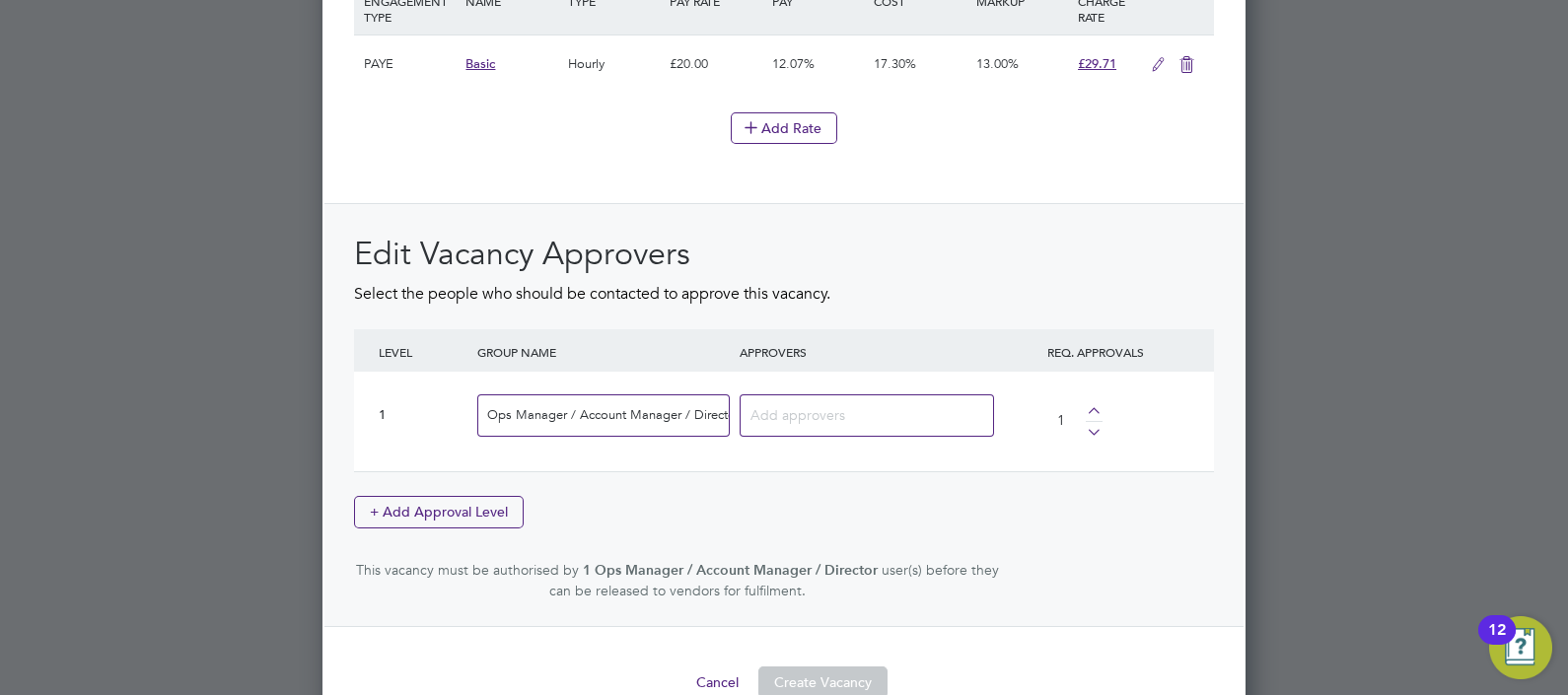
click at [841, 402] on input at bounding box center [859, 415] width 218 height 26
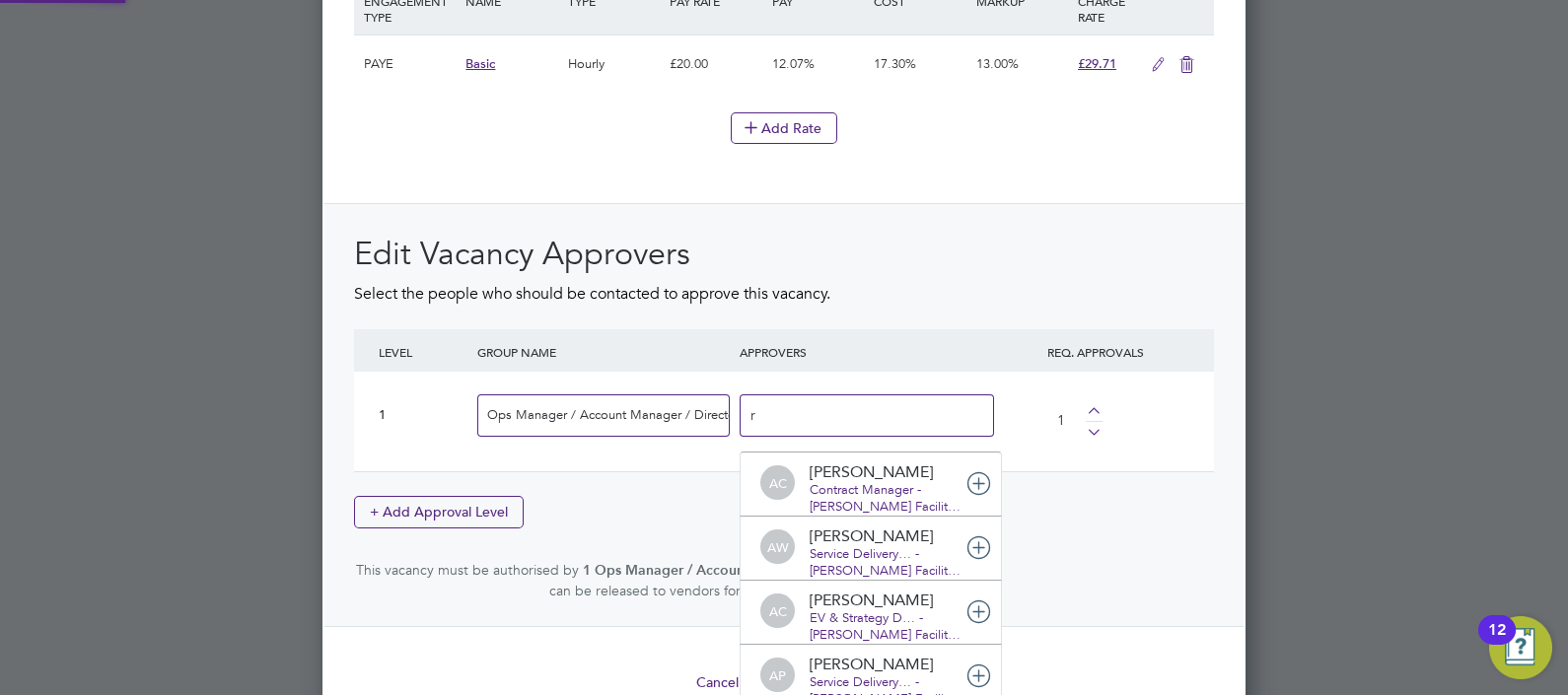
scroll to position [10, 10]
type input "rya"
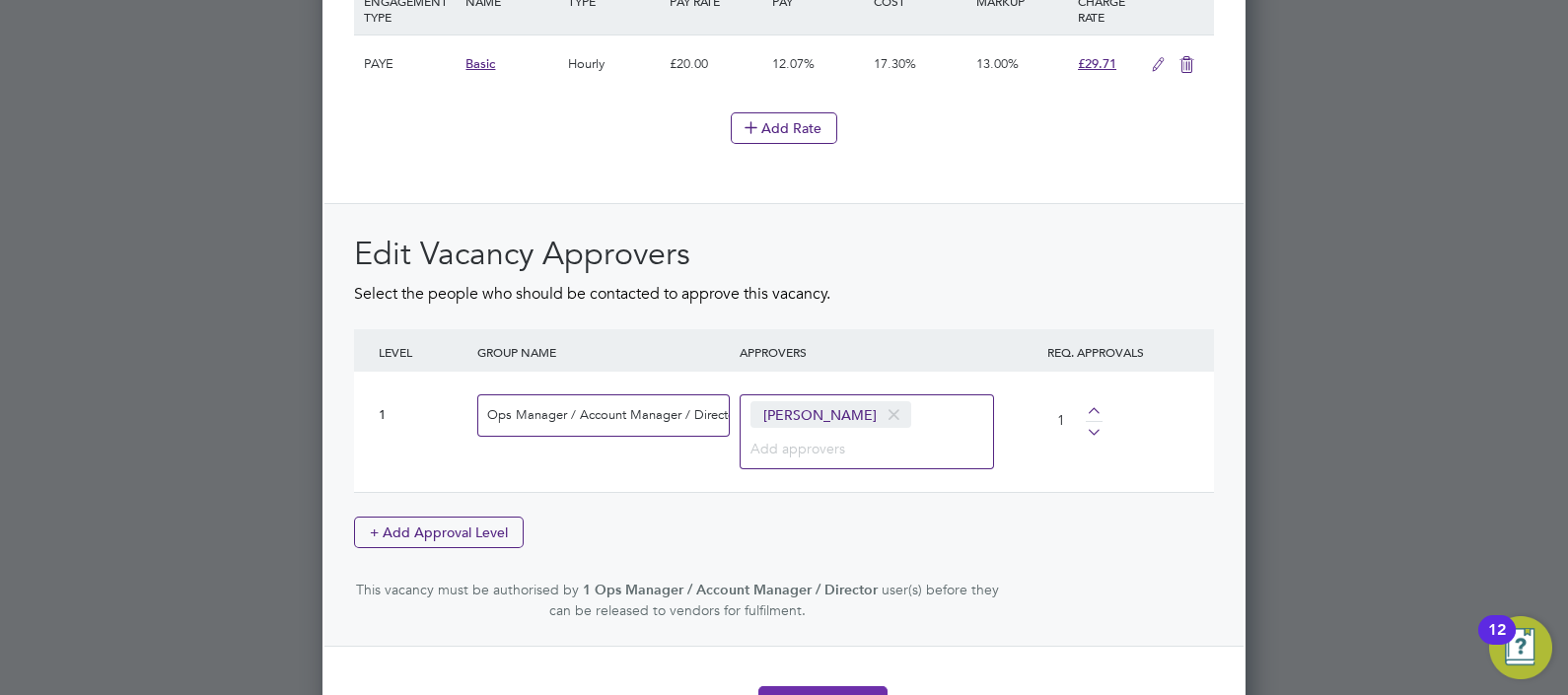
click at [805, 687] on button "Create Vacancy" at bounding box center [823, 703] width 129 height 32
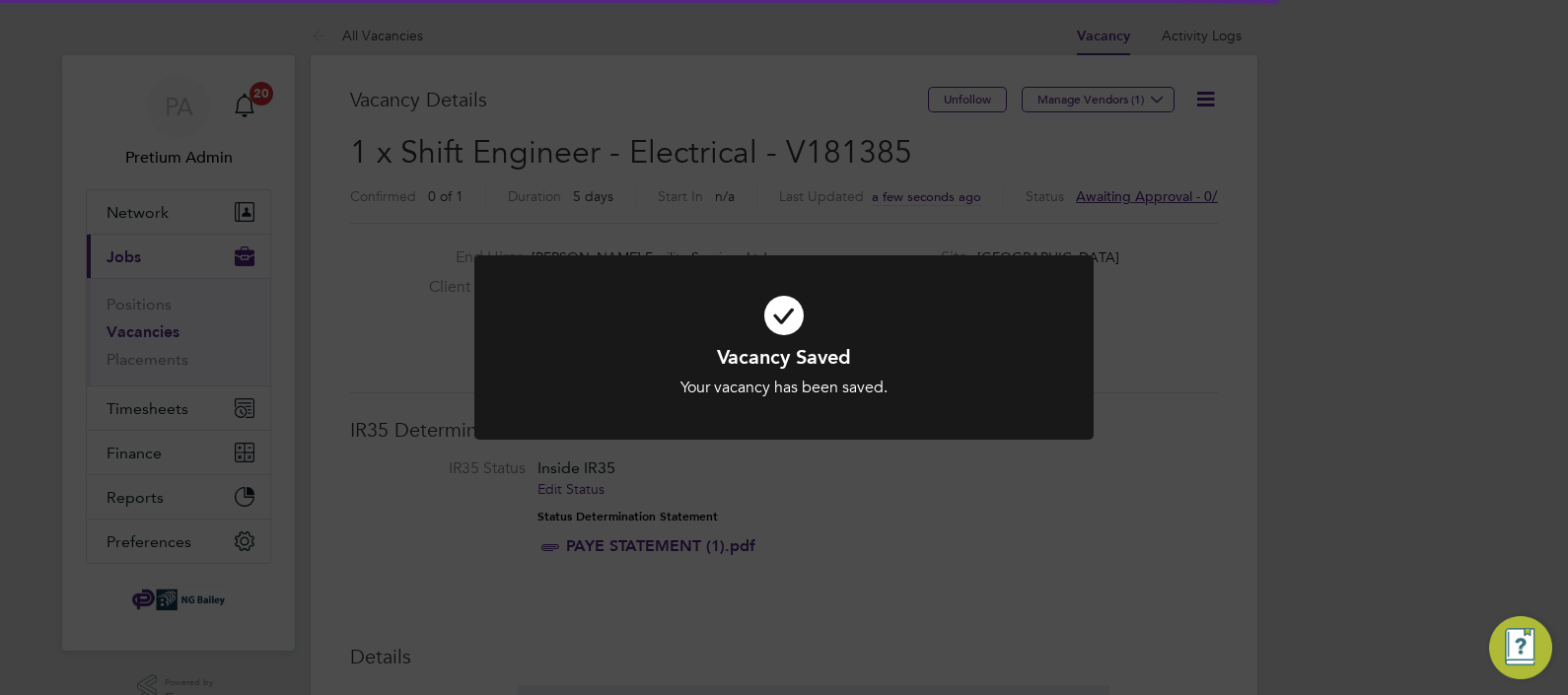
click at [1094, 205] on div "Vacancy Saved Your vacancy has been saved. Cancel Okay" at bounding box center [784, 347] width 1568 height 695
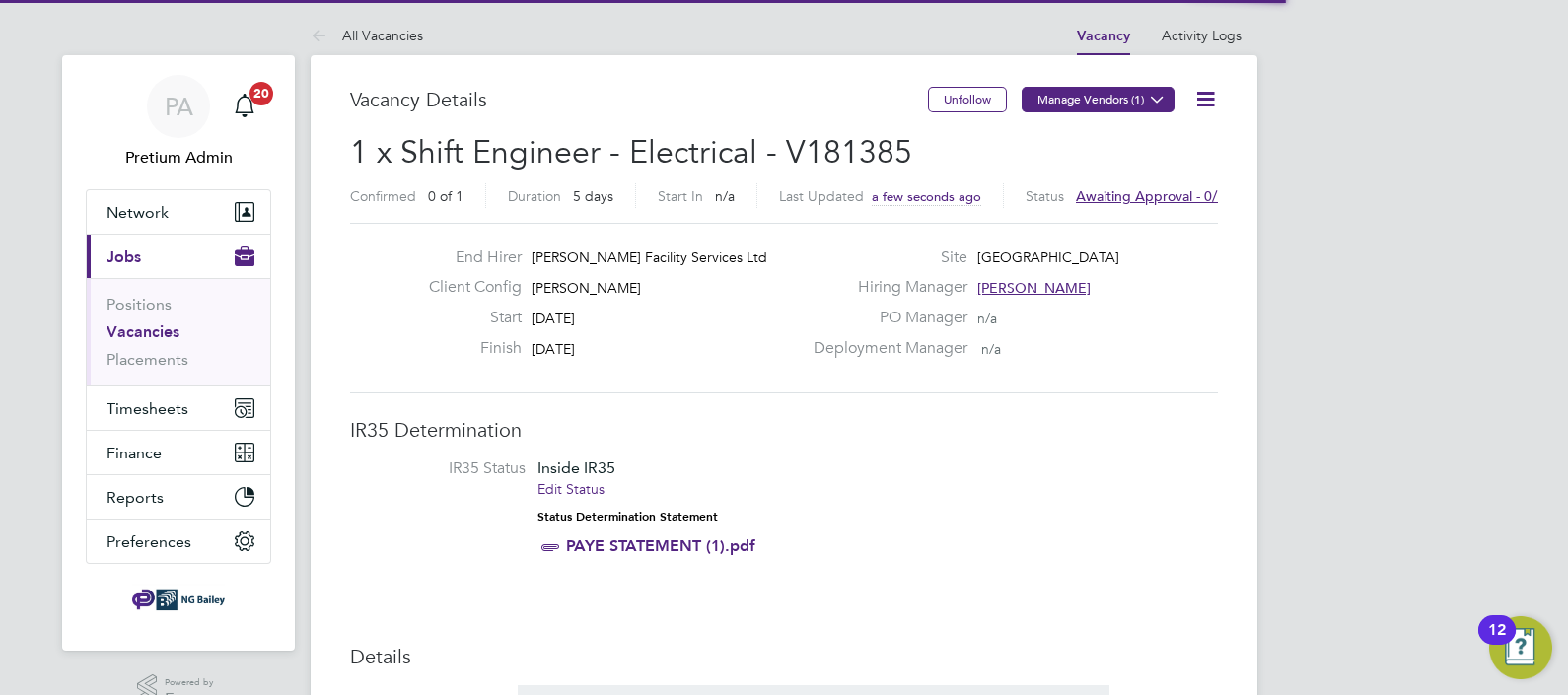
click at [1108, 96] on button "Manage Vendors (1)" at bounding box center [1098, 99] width 153 height 26
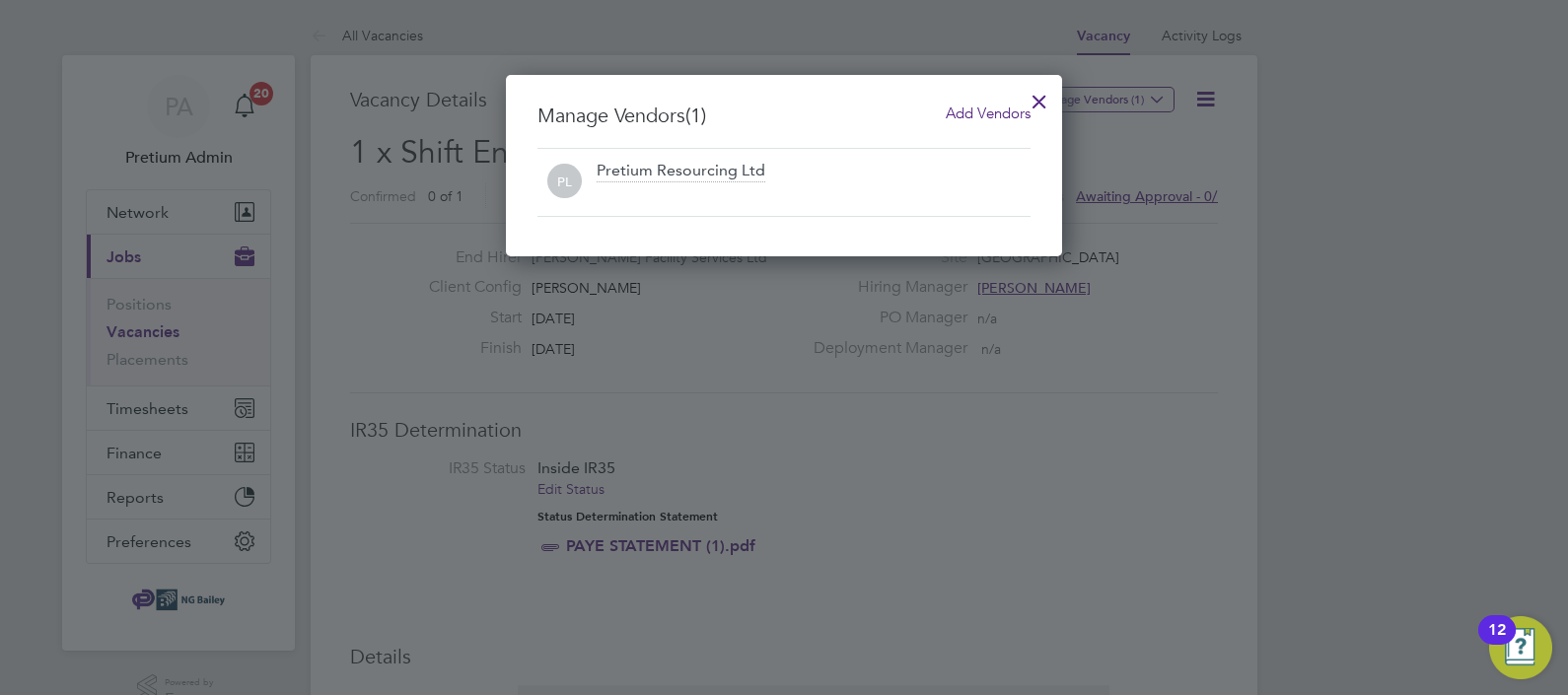
click at [993, 114] on span "Add Vendors" at bounding box center [988, 112] width 84 height 19
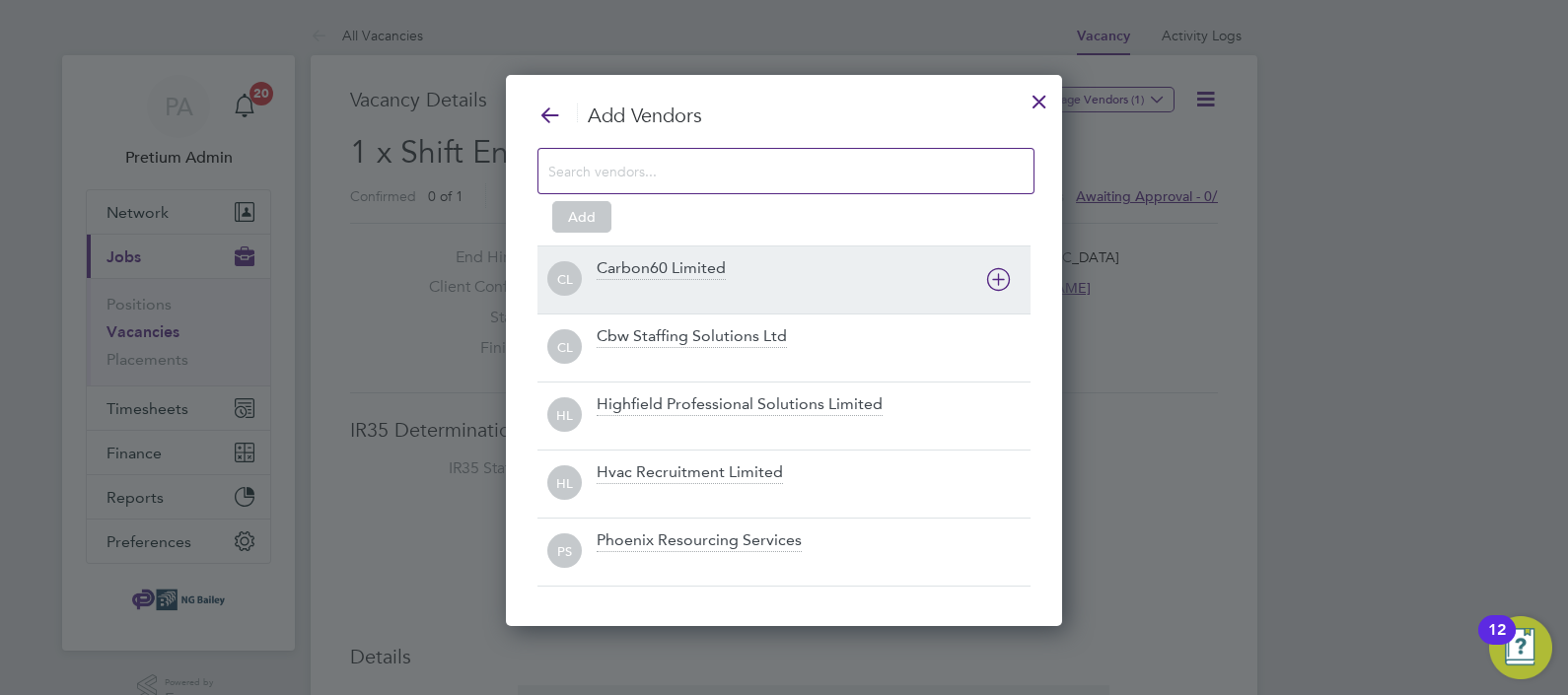
click at [808, 294] on div at bounding box center [813, 293] width 434 height 20
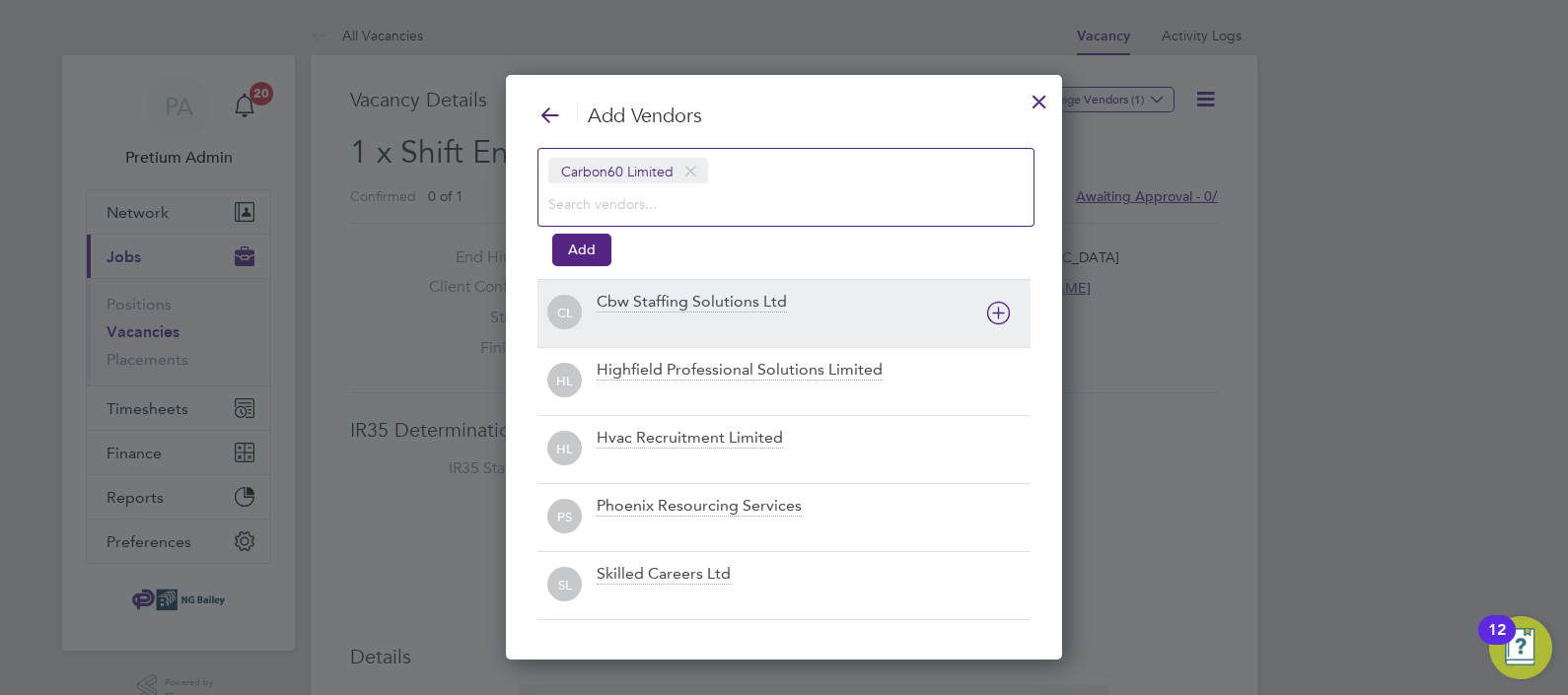
click at [808, 294] on div "Cbw Staffing Solutions Ltd" at bounding box center [813, 314] width 434 height 44
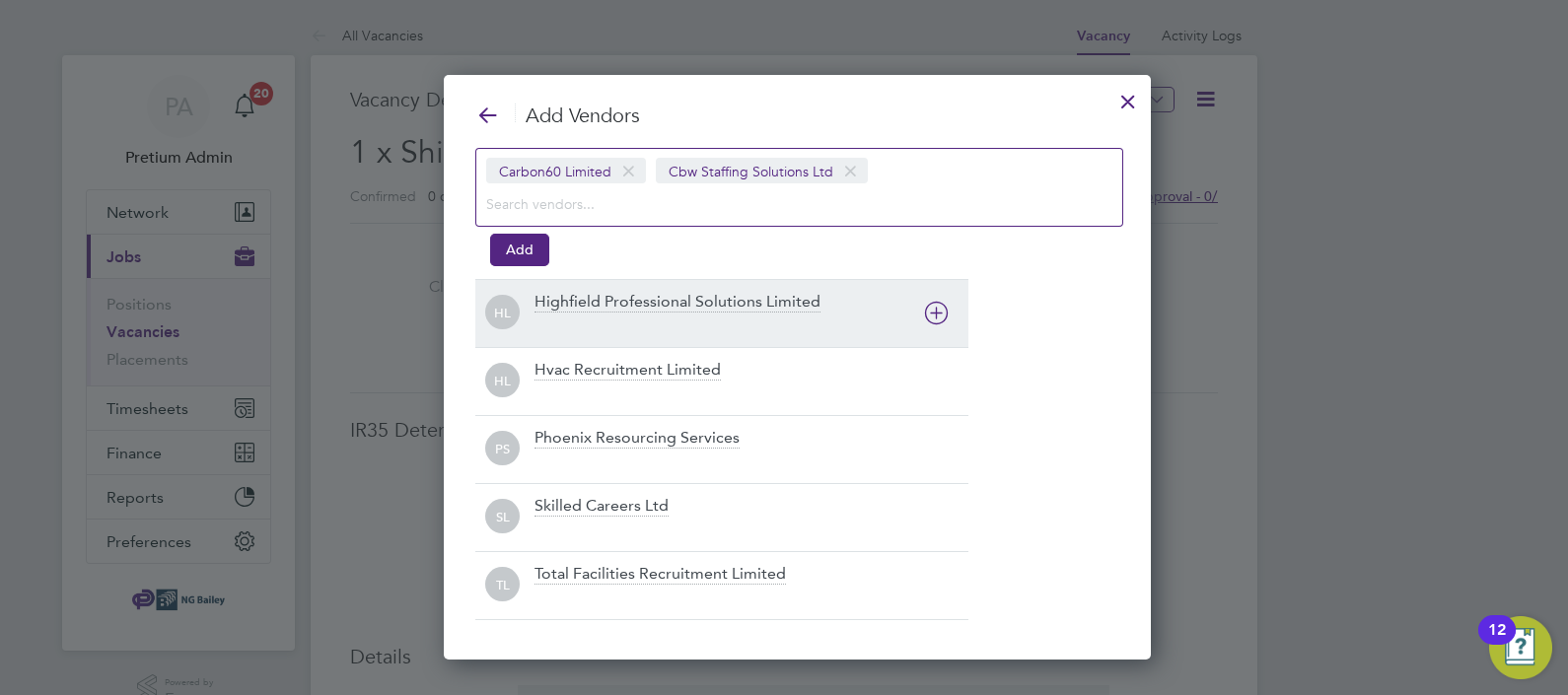
click at [808, 294] on div "Highfield Professional Solutions Limited" at bounding box center [678, 303] width 286 height 22
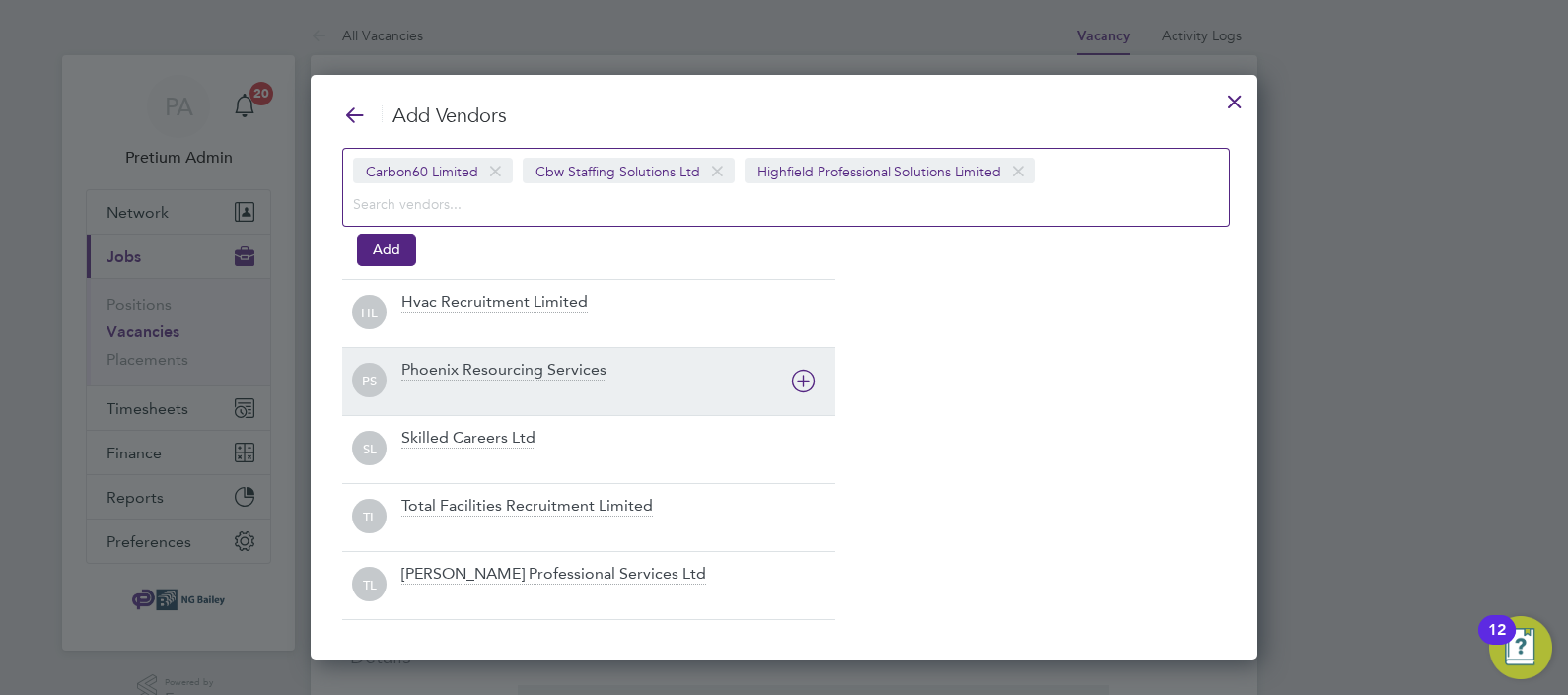
click at [613, 377] on div "Phoenix Resourcing Services" at bounding box center [618, 382] width 434 height 44
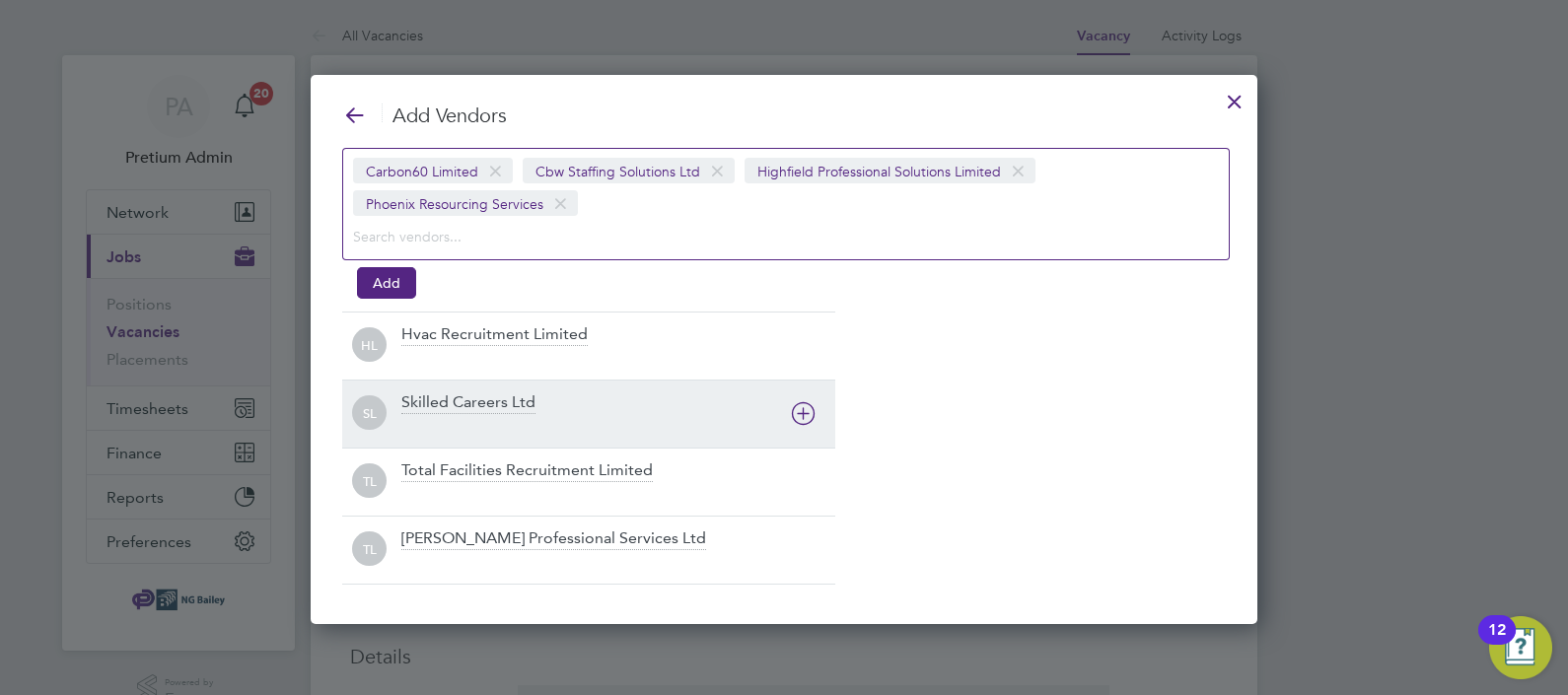
click at [613, 377] on div "HL Hvac Recruitment Limited" at bounding box center [588, 346] width 493 height 68
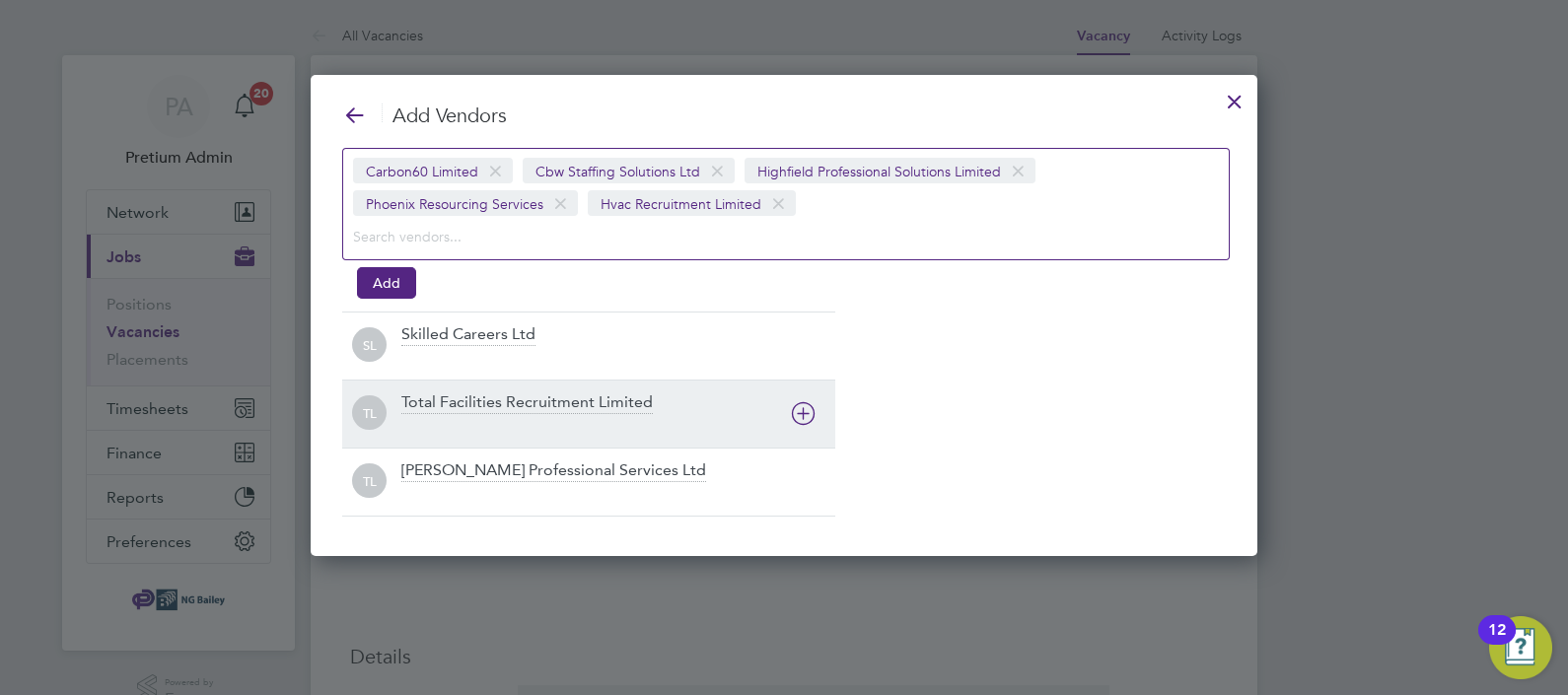
click at [613, 377] on div "SL Skilled Careers Ltd" at bounding box center [588, 346] width 493 height 68
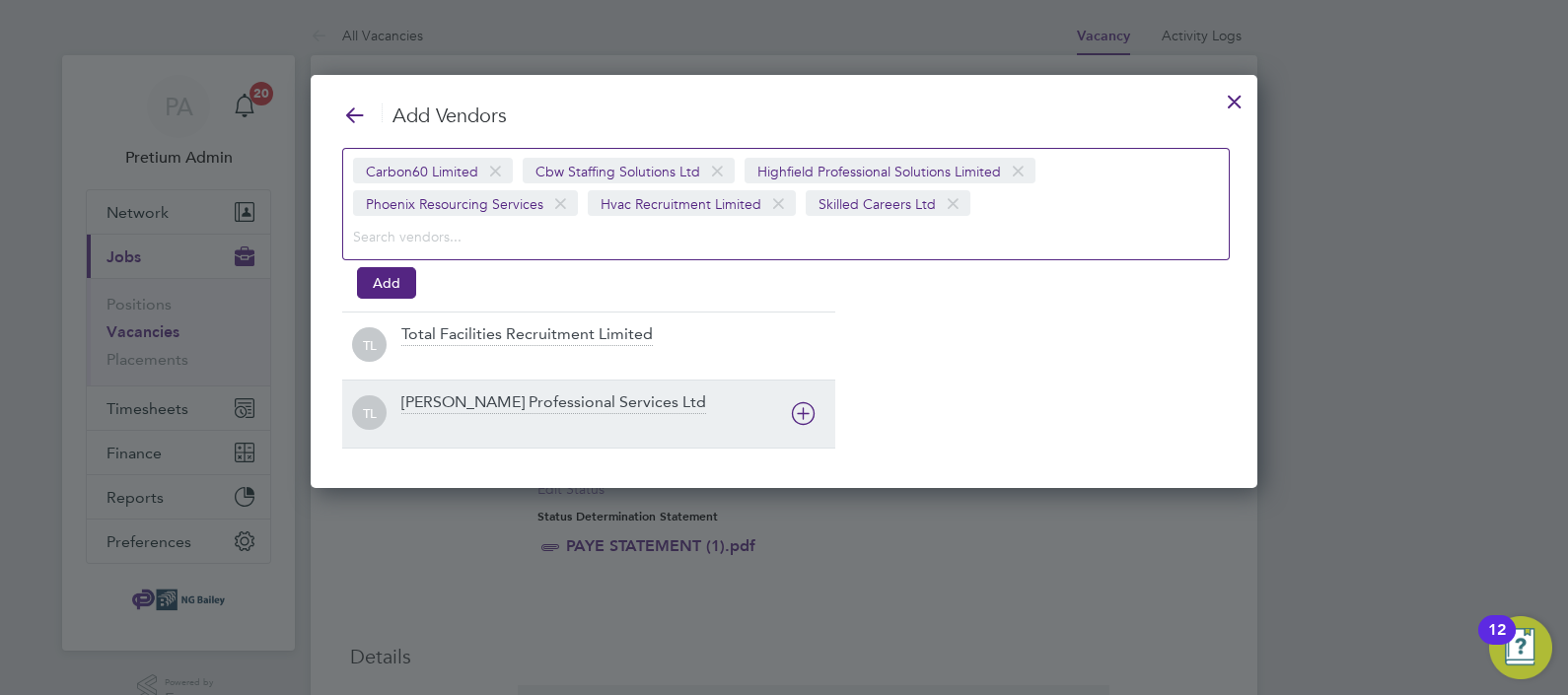
click at [613, 377] on div "TL Total Facilities Recruitment Limited" at bounding box center [588, 346] width 493 height 68
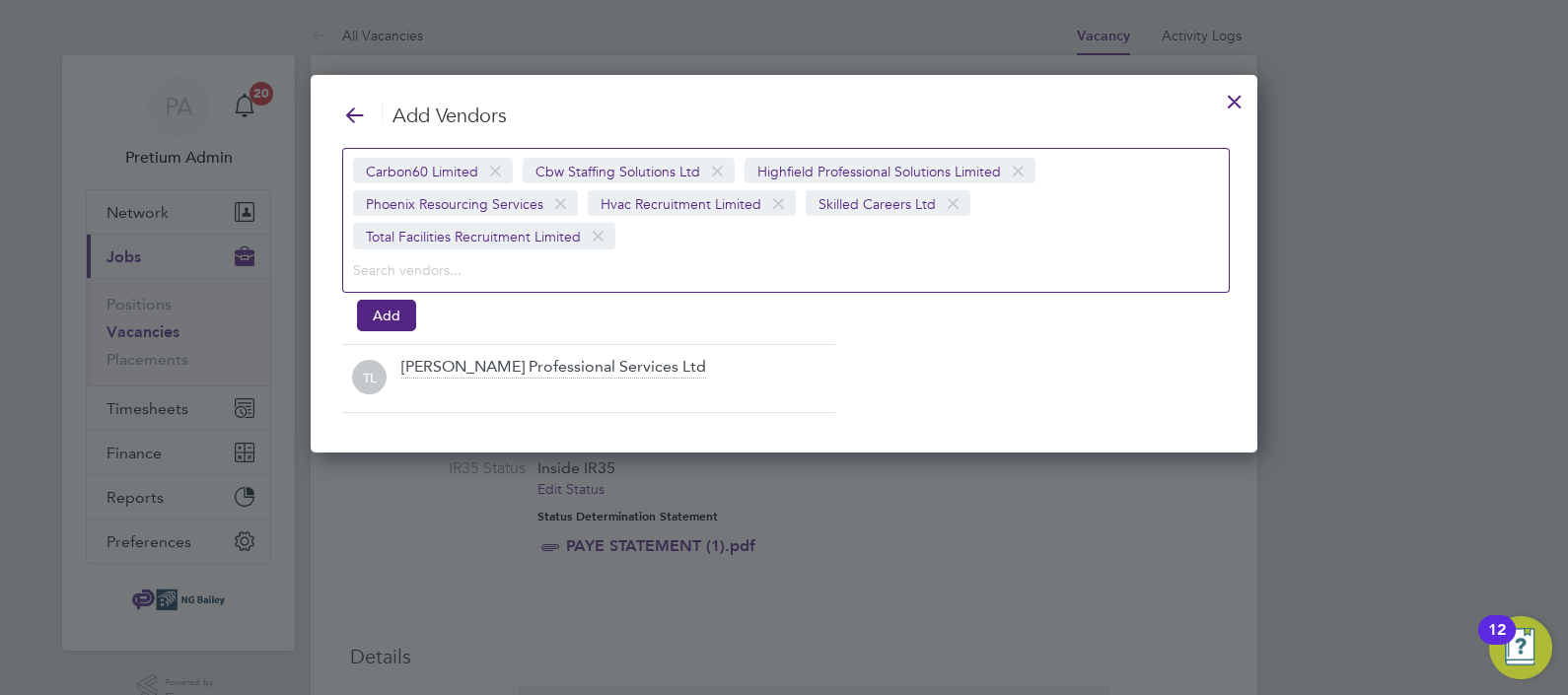
click at [613, 377] on div "Trevett Professional Services Ltd" at bounding box center [553, 368] width 305 height 22
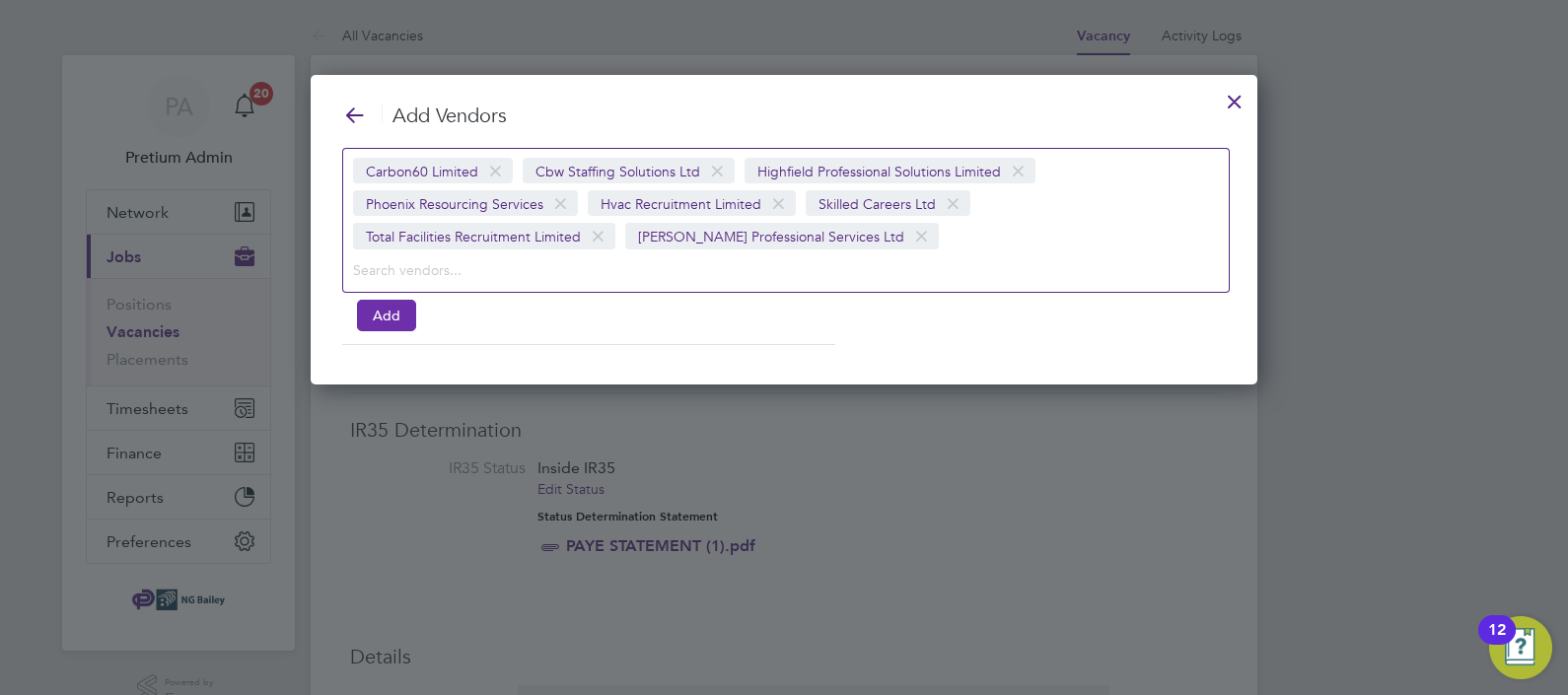
click at [389, 316] on button "Add" at bounding box center [387, 316] width 60 height 32
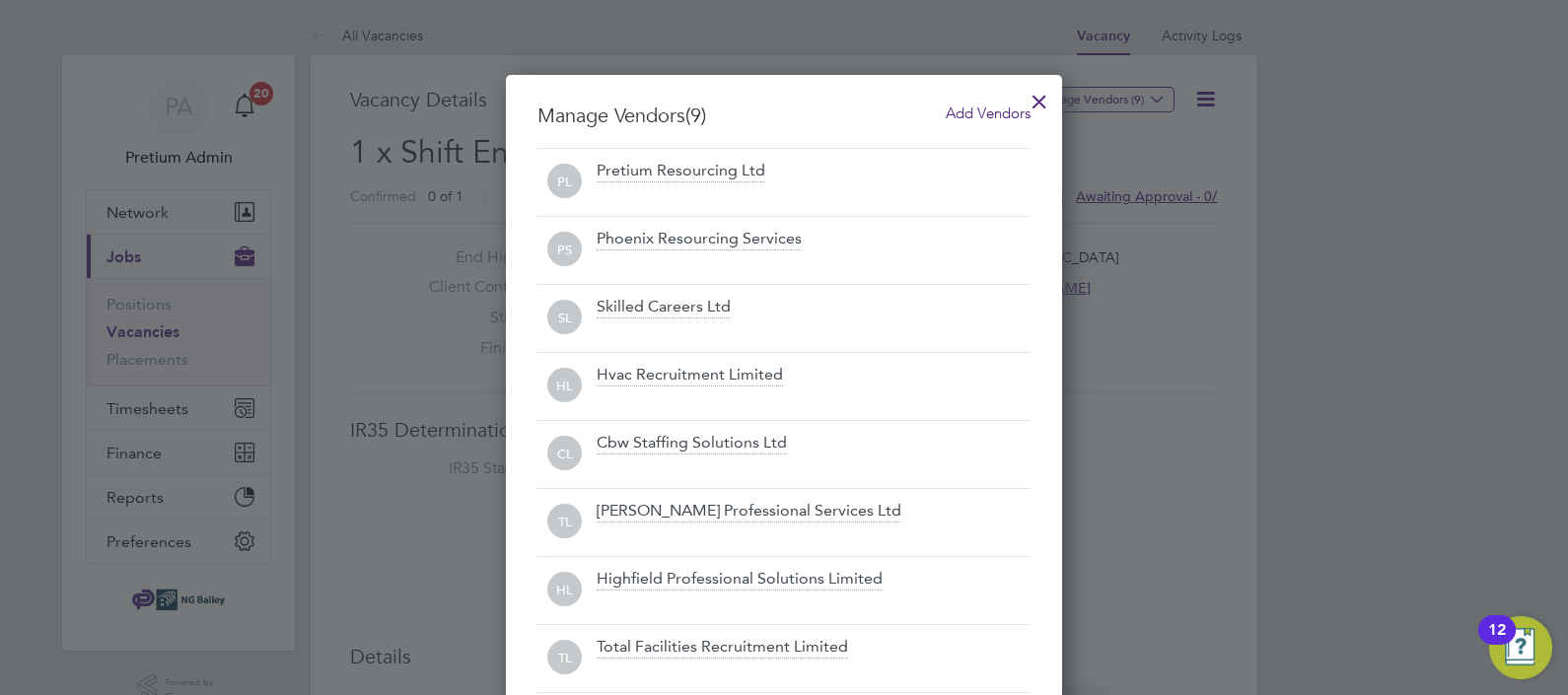
click at [1039, 96] on div at bounding box center [1039, 96] width 36 height 36
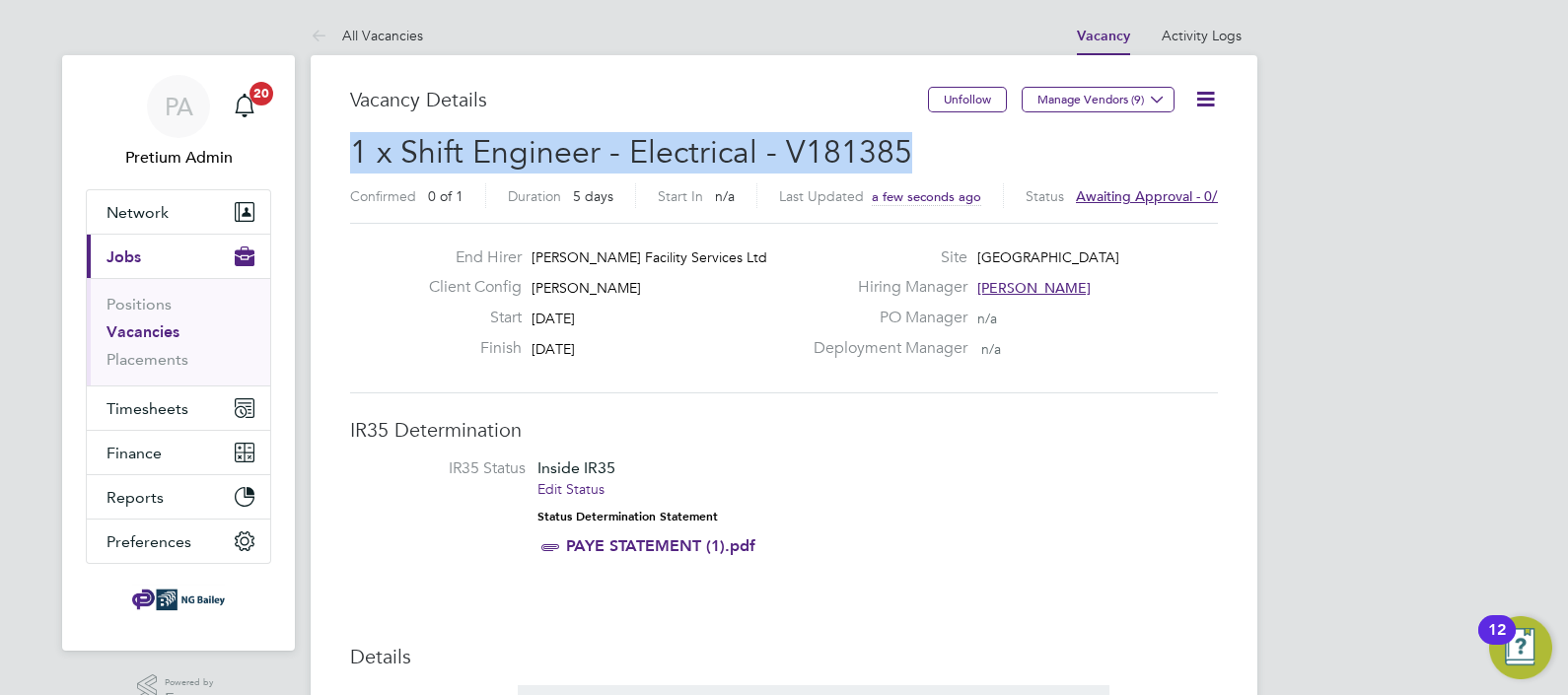
drag, startPoint x: 738, startPoint y: 157, endPoint x: 330, endPoint y: 156, distance: 408.0
copy span "1 x Shift Engineer - Electrical - V181385"
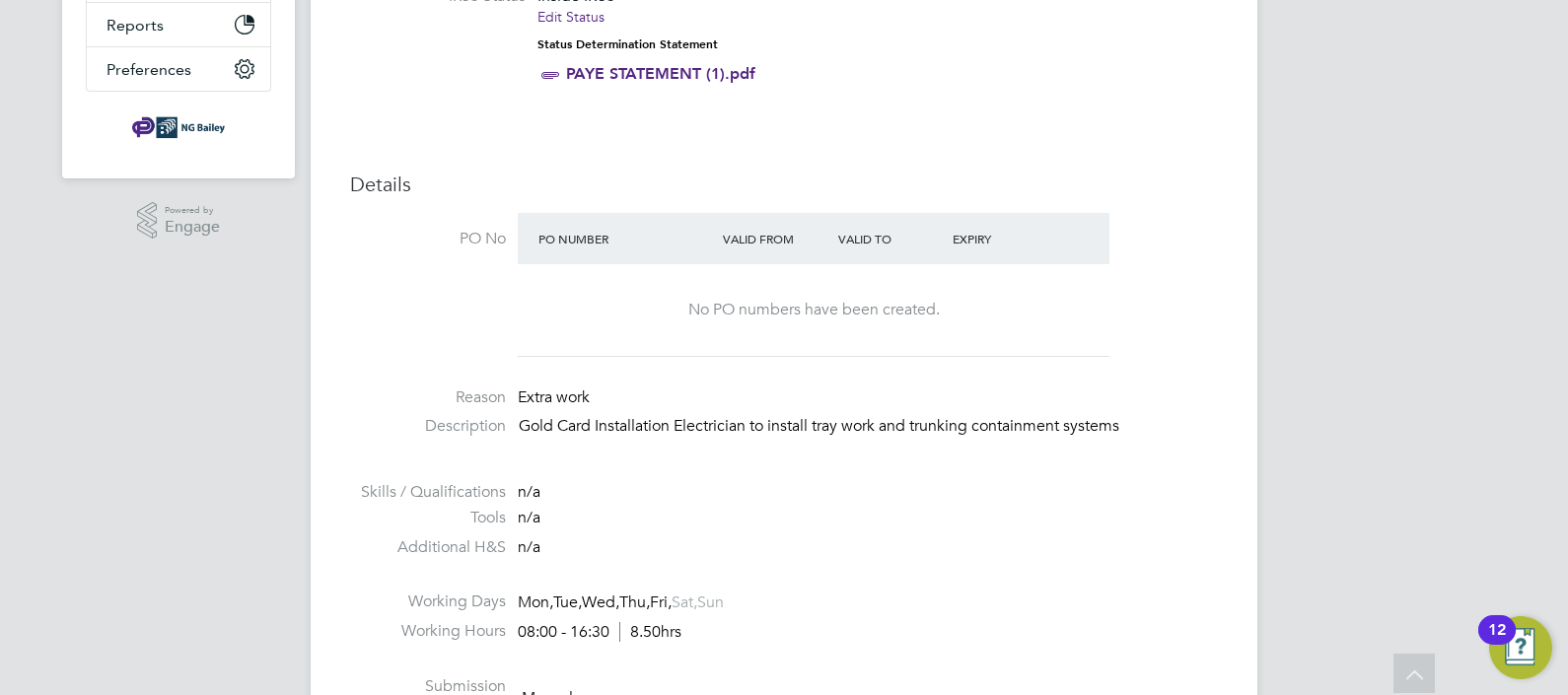
scroll to position [472, 0]
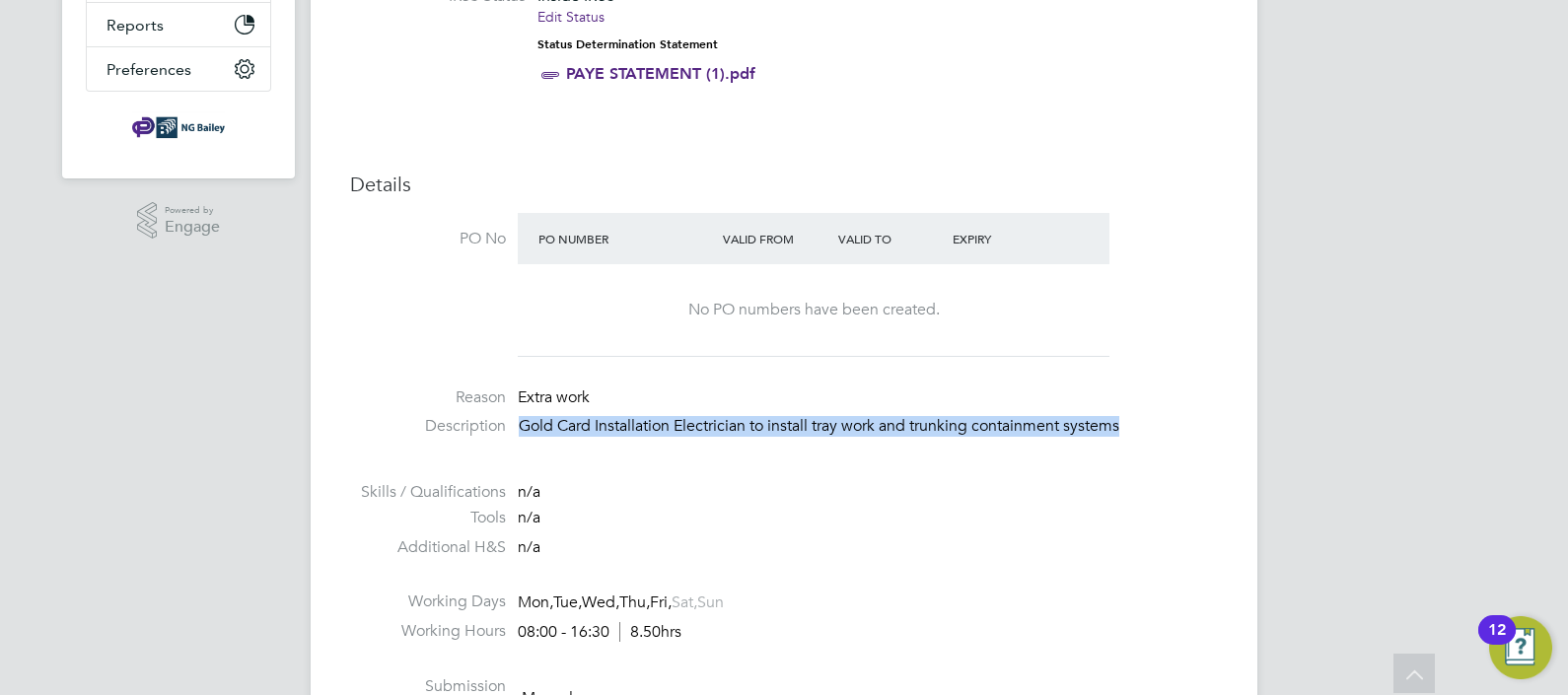
drag, startPoint x: 1160, startPoint y: 420, endPoint x: 512, endPoint y: 431, distance: 648.1
click at [512, 431] on li "Description Gold Card Installation Electrician to install tray work and trunkin…" at bounding box center [783, 436] width 867 height 41
copy p "Gold Card Installation Electrician to install tray work and trunking containmen…"
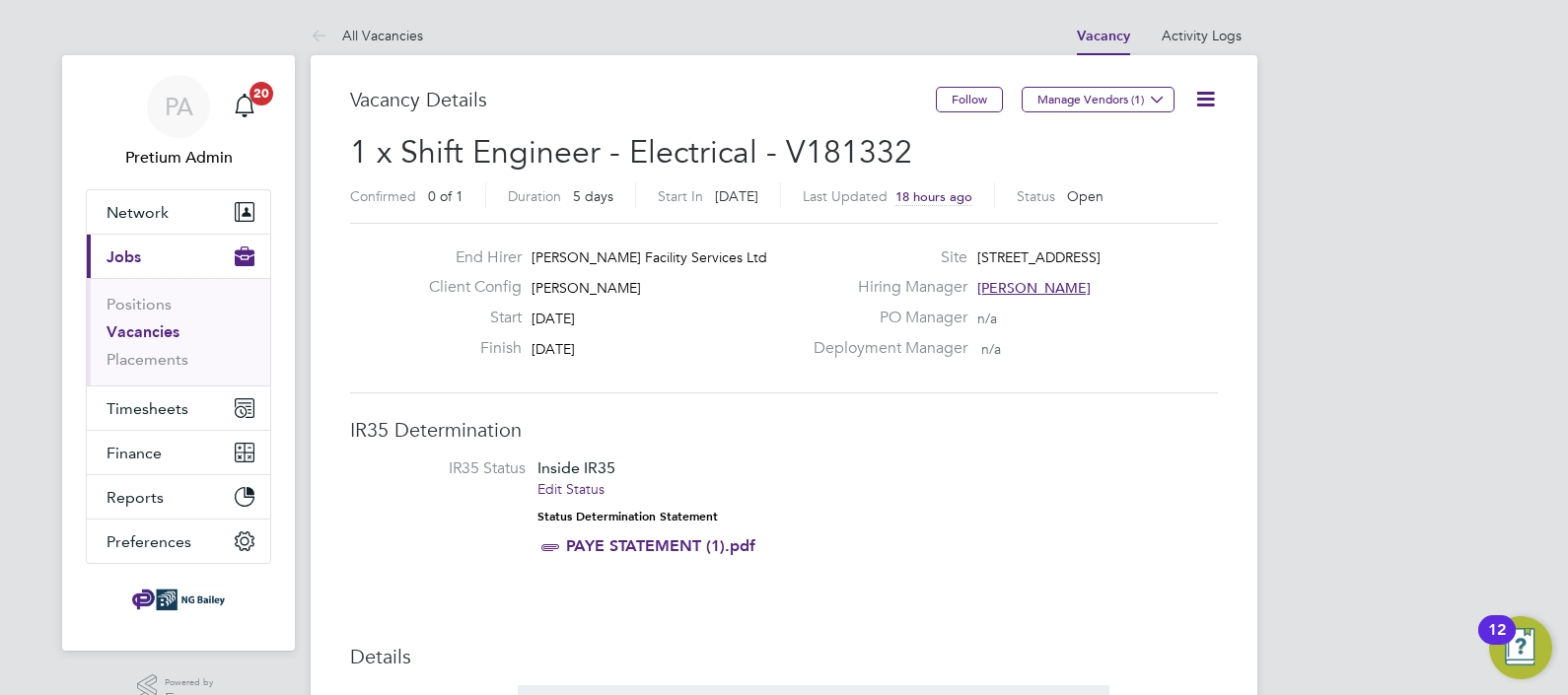
click at [1207, 87] on icon at bounding box center [1205, 98] width 25 height 25
click at [1159, 175] on li "Update Status" at bounding box center [1157, 174] width 114 height 28
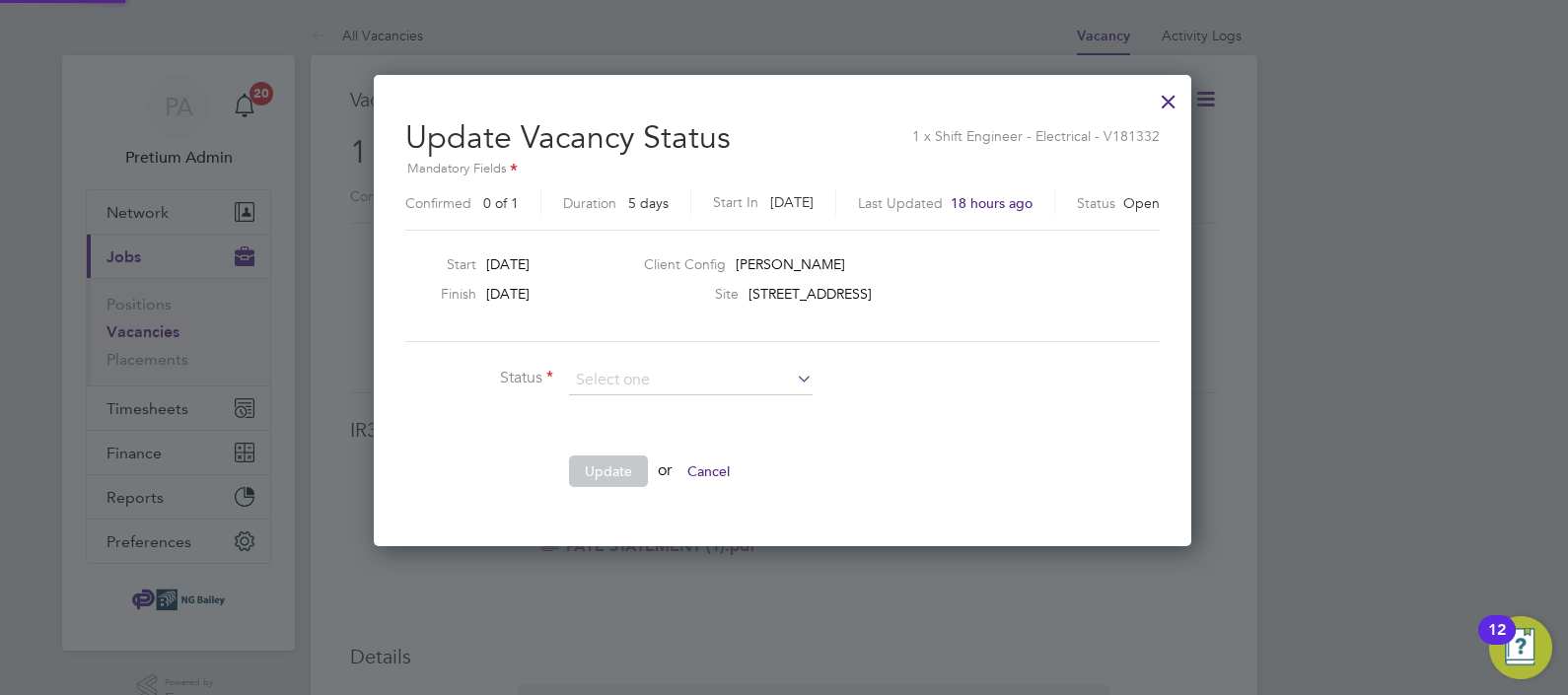
scroll to position [468, 821]
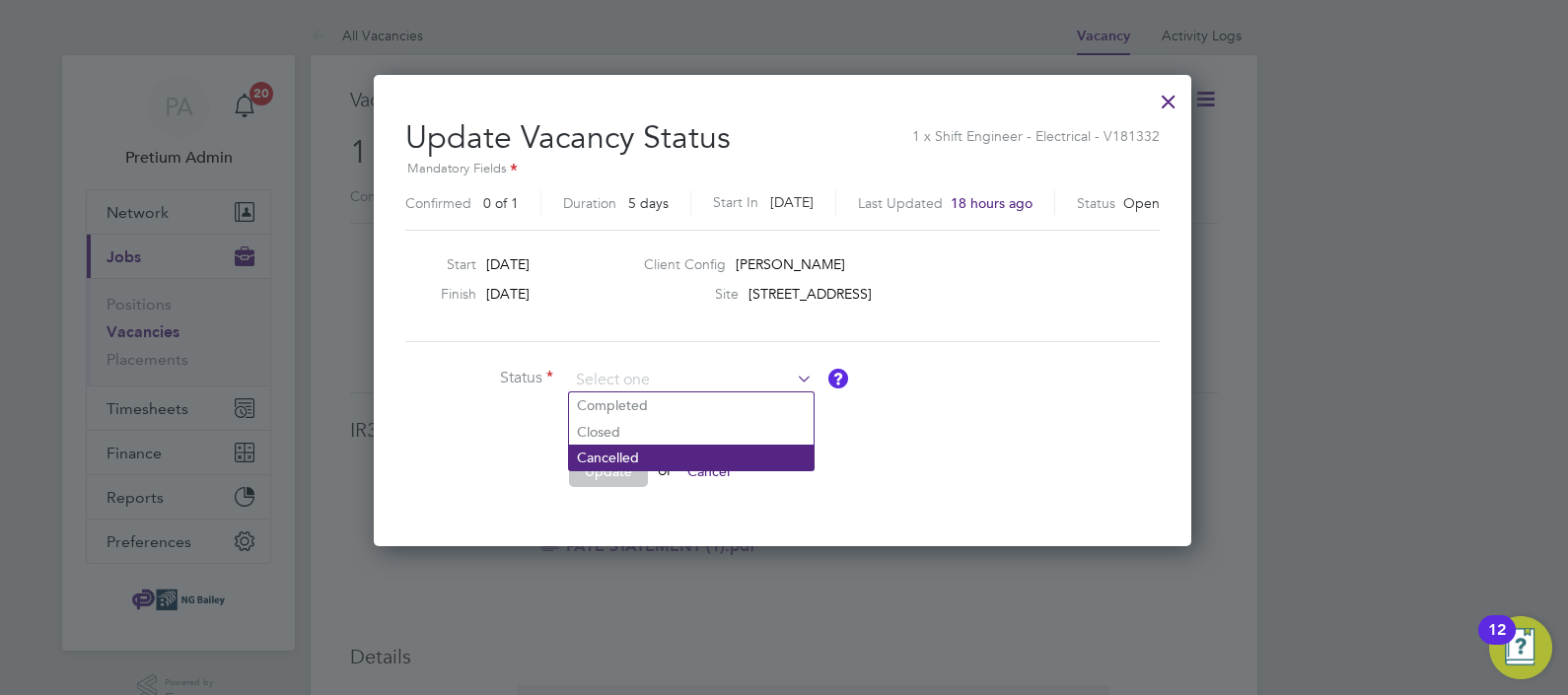
click at [626, 459] on li "Cancelled" at bounding box center [691, 457] width 244 height 26
type input "Cancelled"
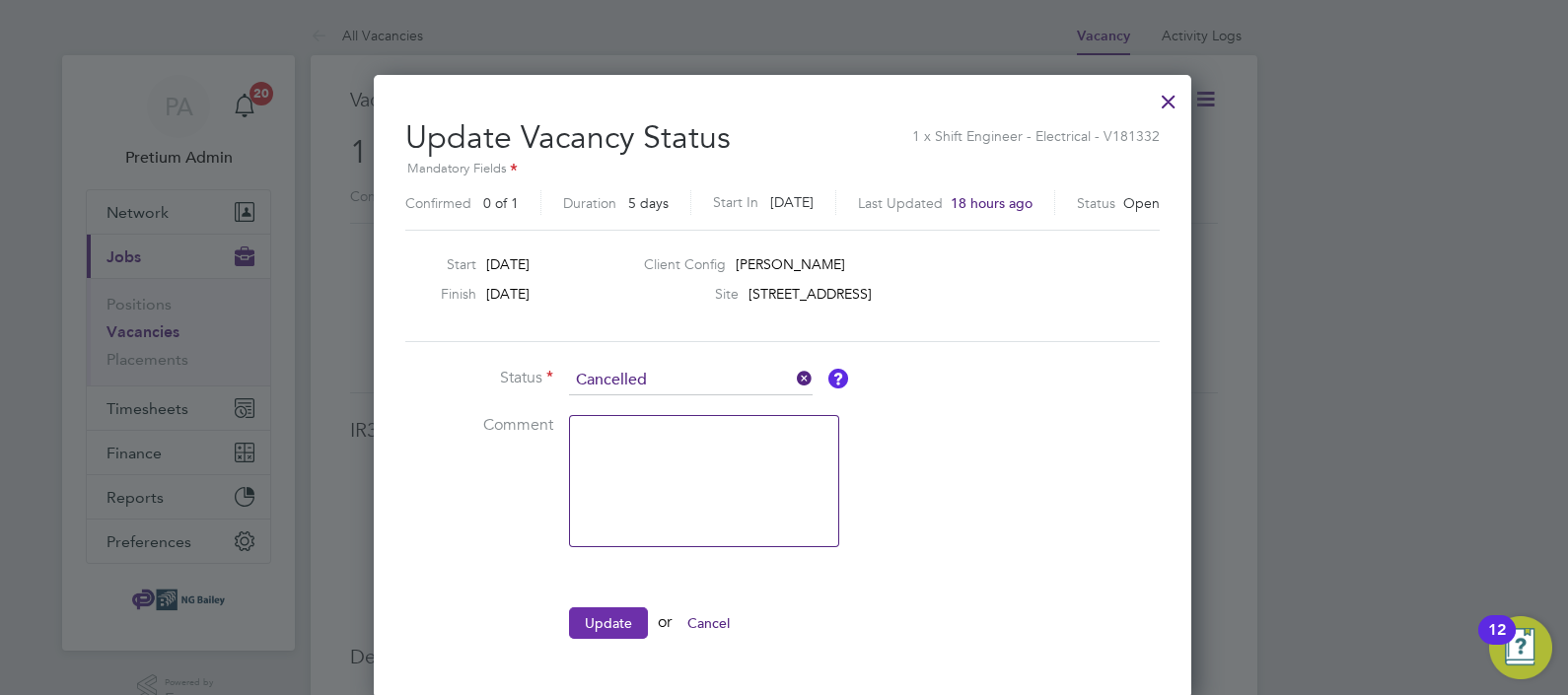
click at [597, 626] on button "Update" at bounding box center [607, 623] width 78 height 32
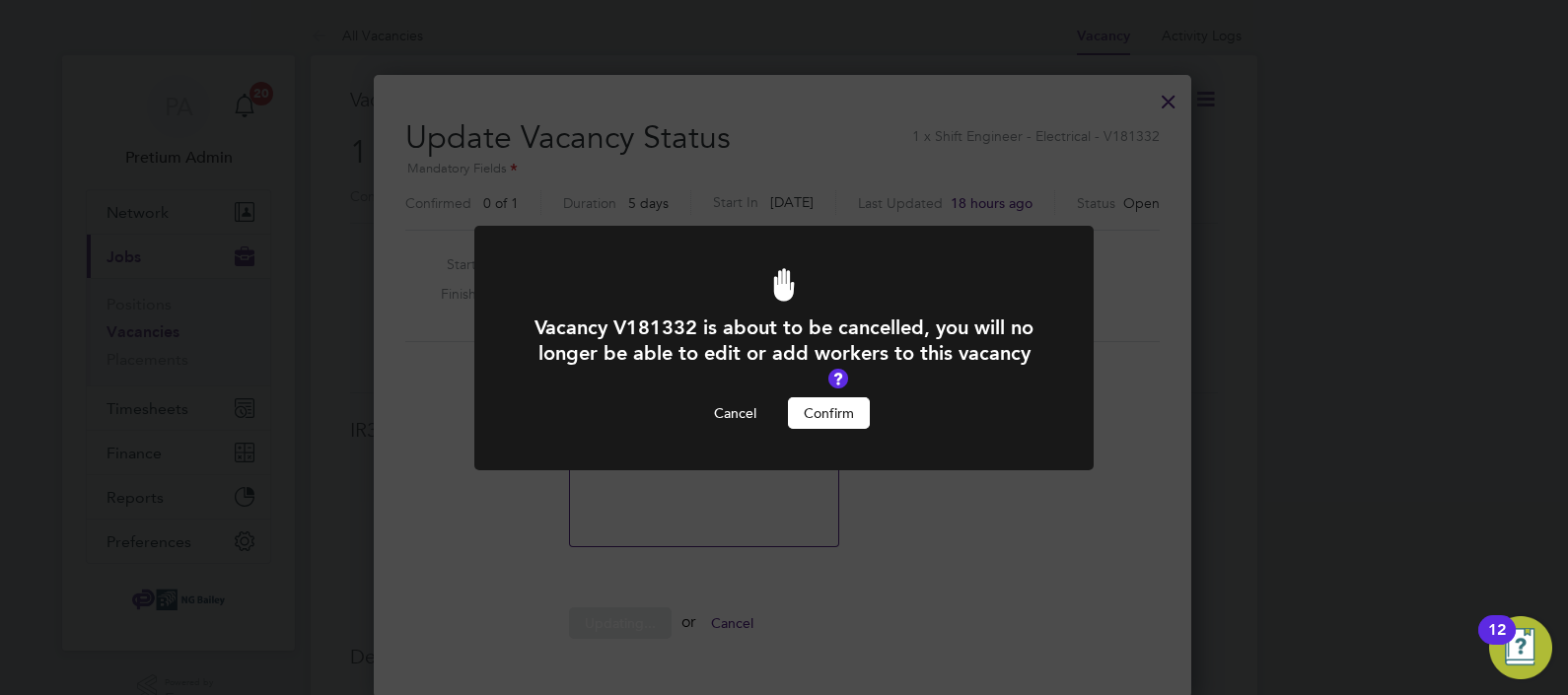
click at [822, 425] on button "Confirm" at bounding box center [829, 414] width 81 height 32
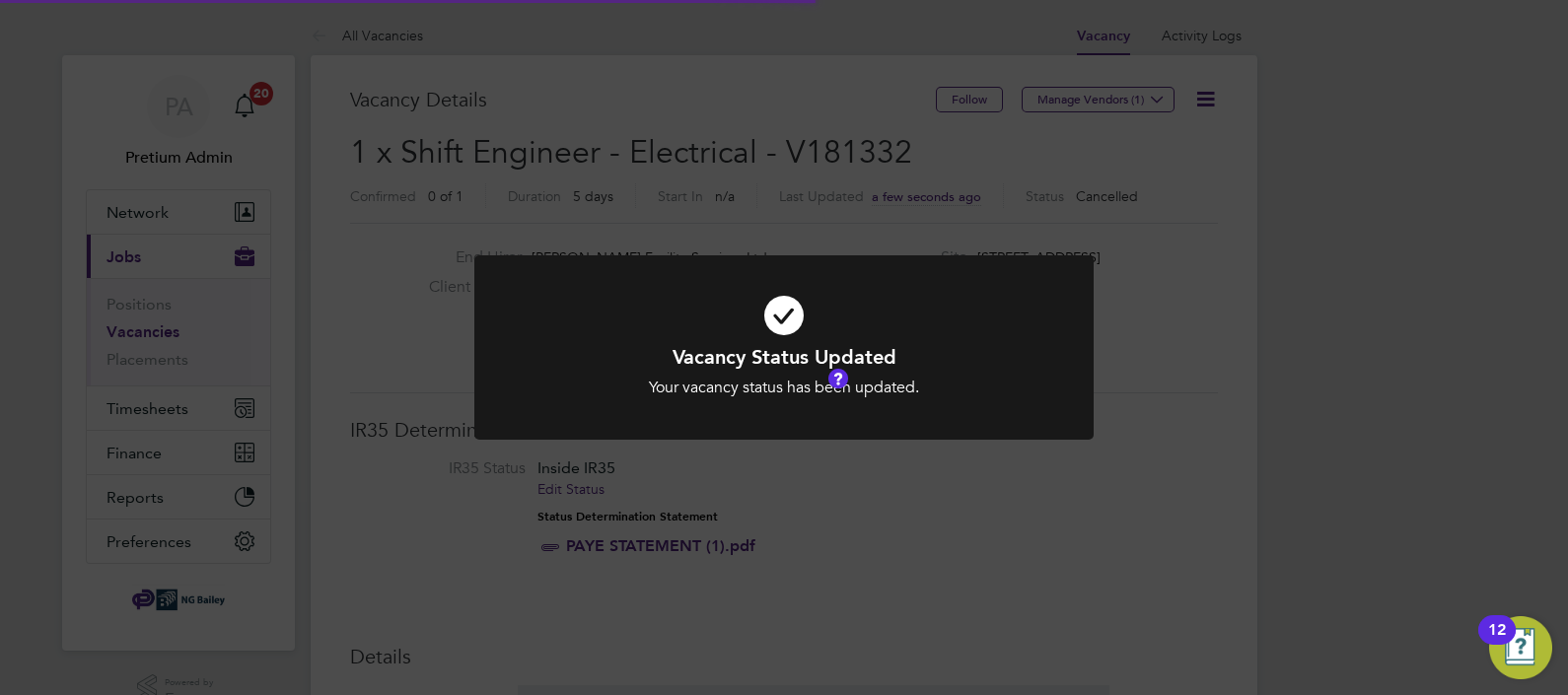
scroll to position [59, 138]
